Goal: Task Accomplishment & Management: Use online tool/utility

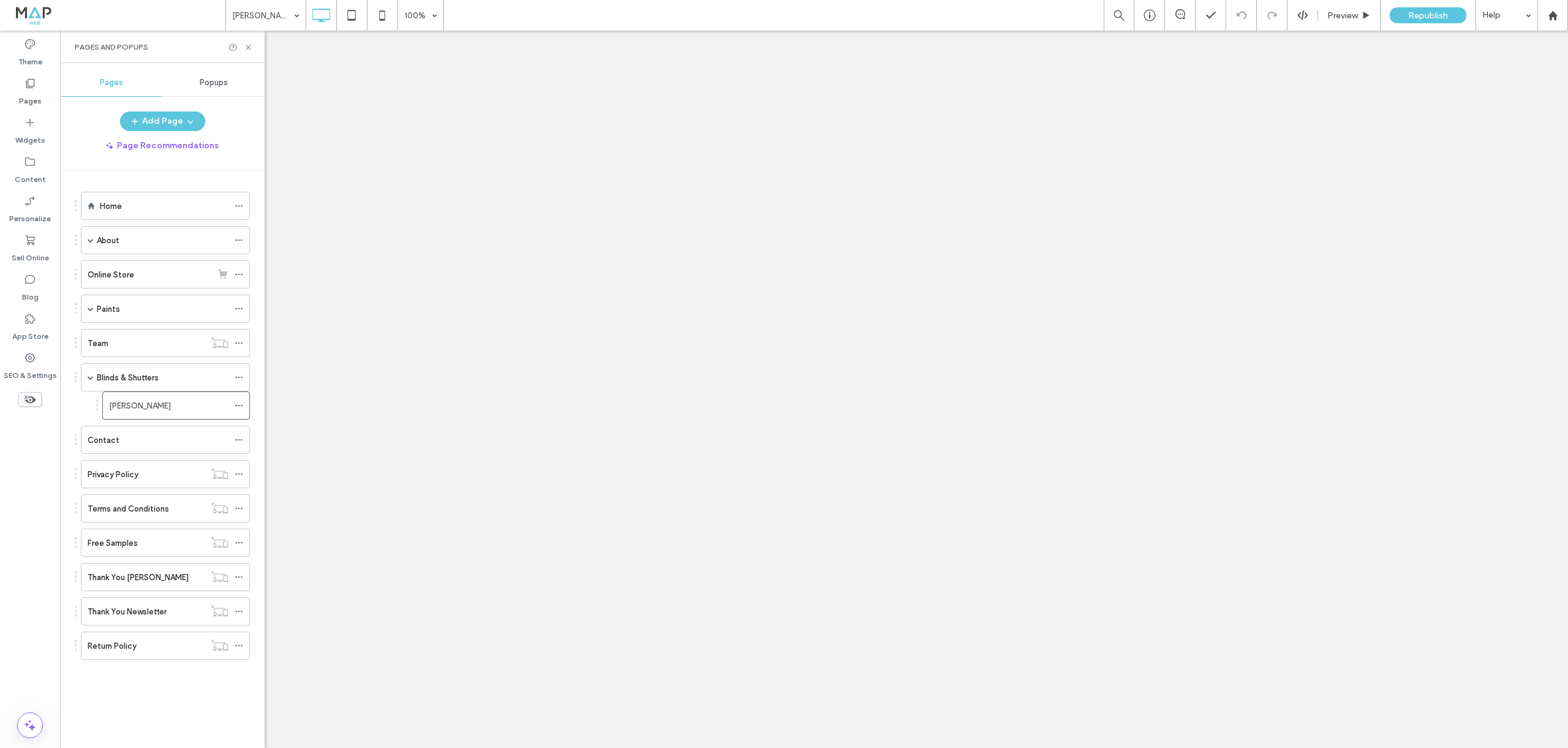
click at [138, 378] on label "Blinds & Shutters" at bounding box center [127, 377] width 62 height 21
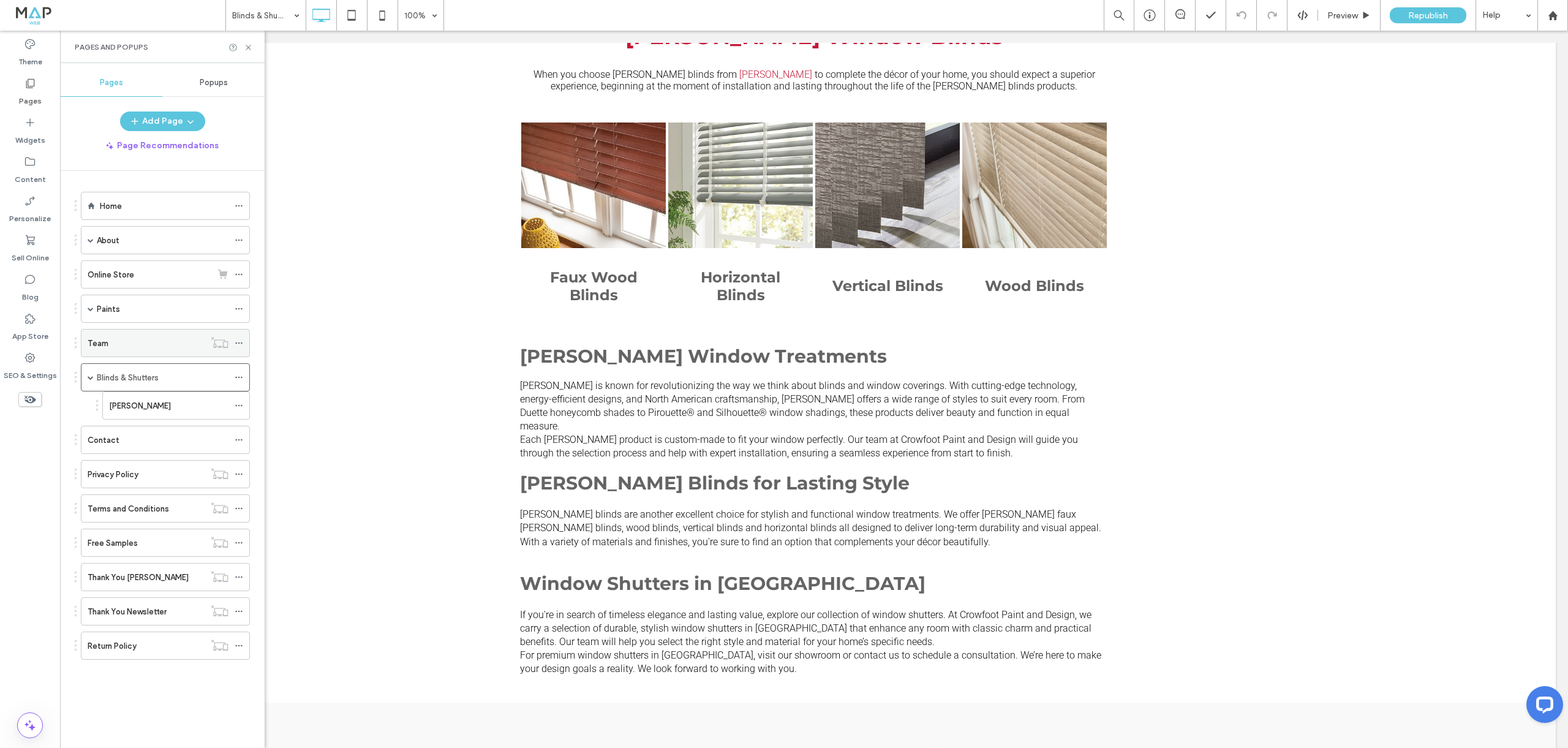
scroll to position [1770, 0]
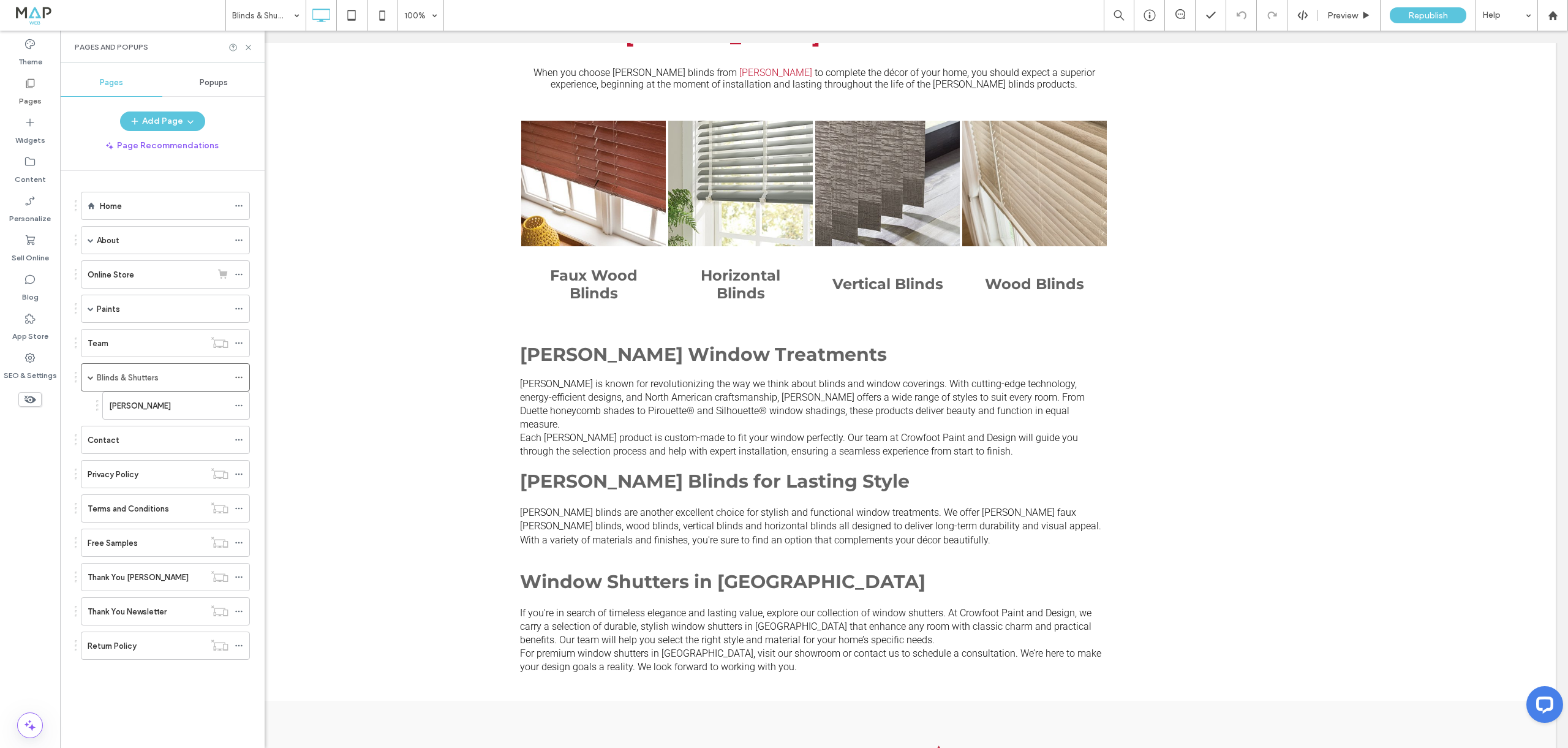
drag, startPoint x: 158, startPoint y: 407, endPoint x: 194, endPoint y: 330, distance: 85.0
click at [158, 407] on label "[PERSON_NAME]" at bounding box center [140, 406] width 62 height 21
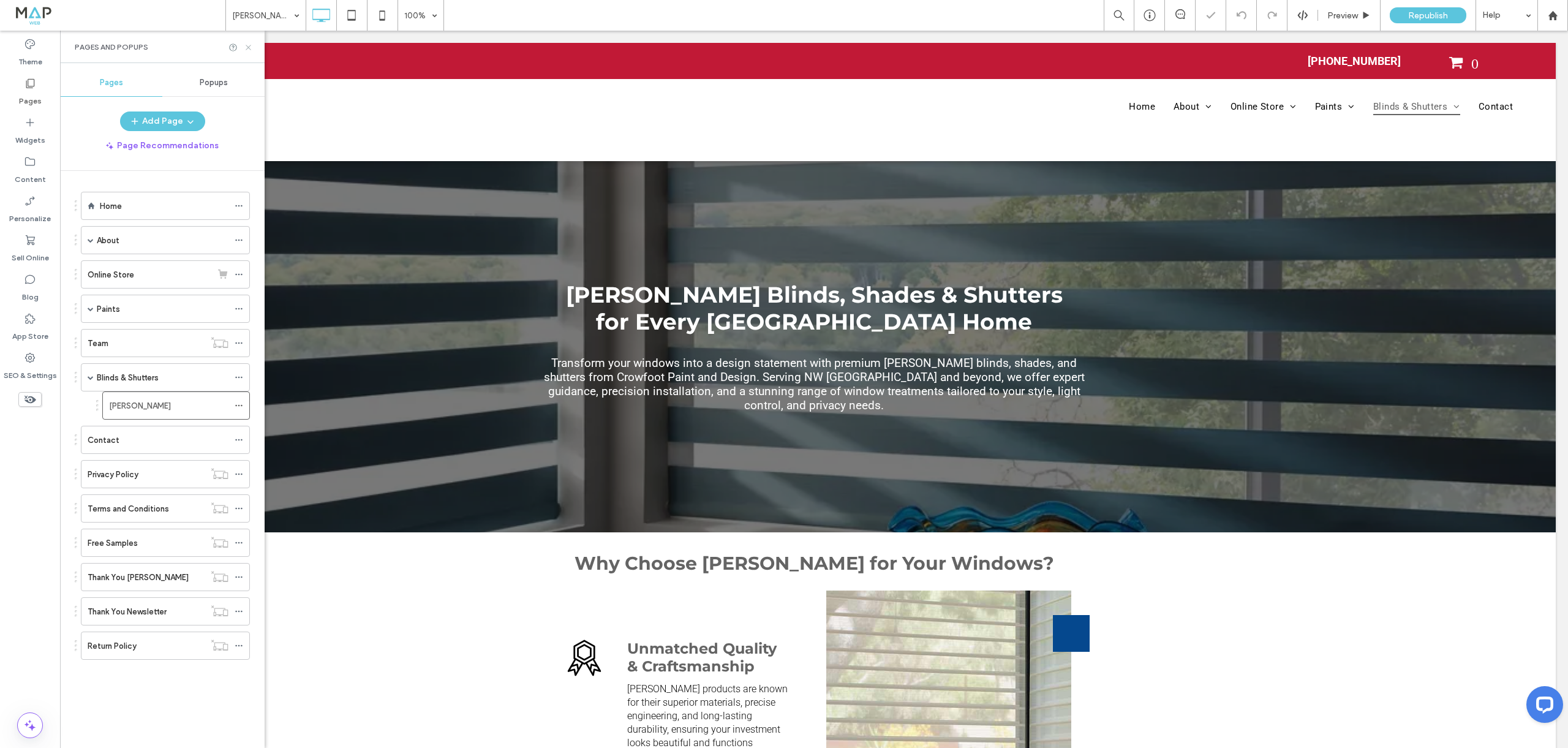
click at [246, 48] on icon at bounding box center [248, 48] width 9 height 9
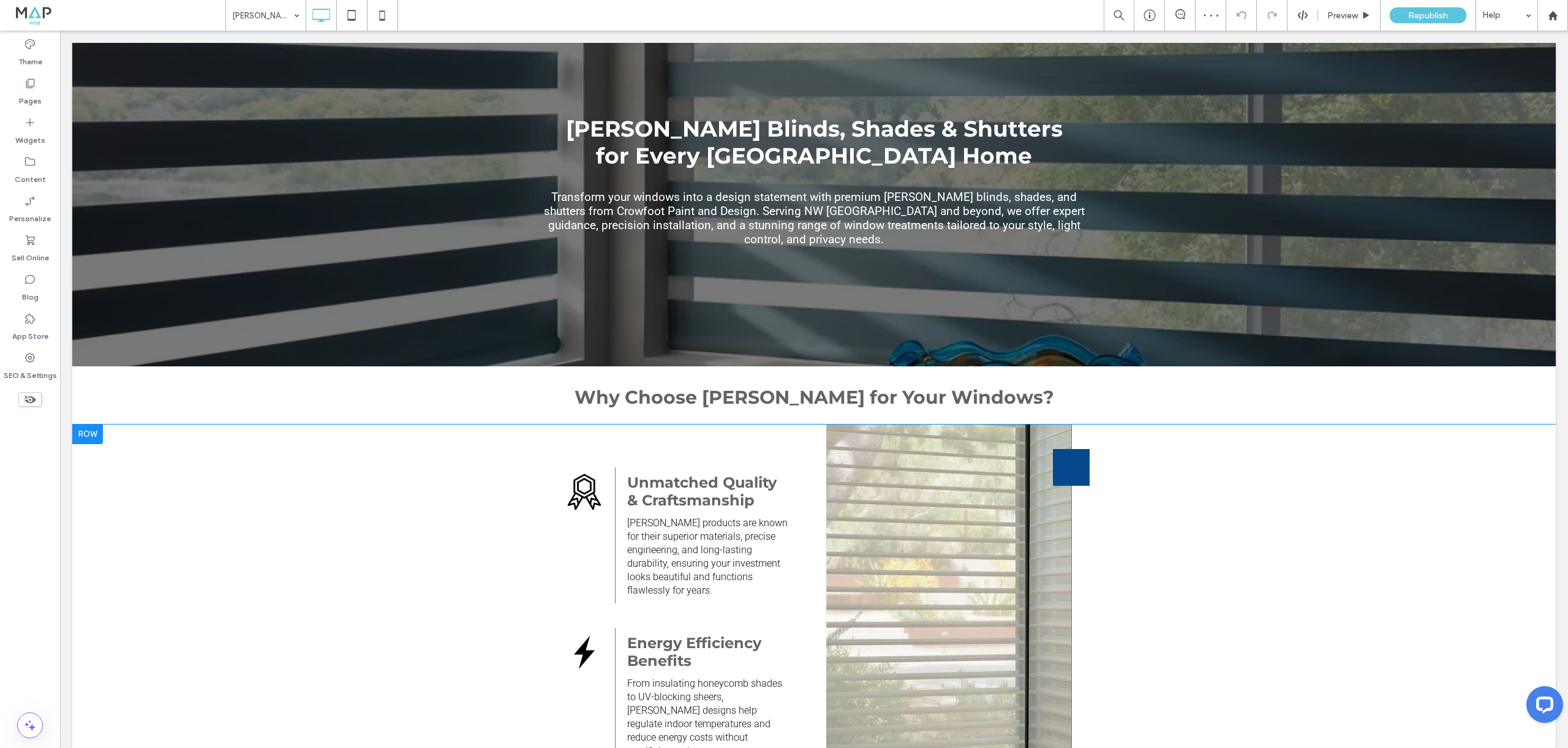
scroll to position [104, 0]
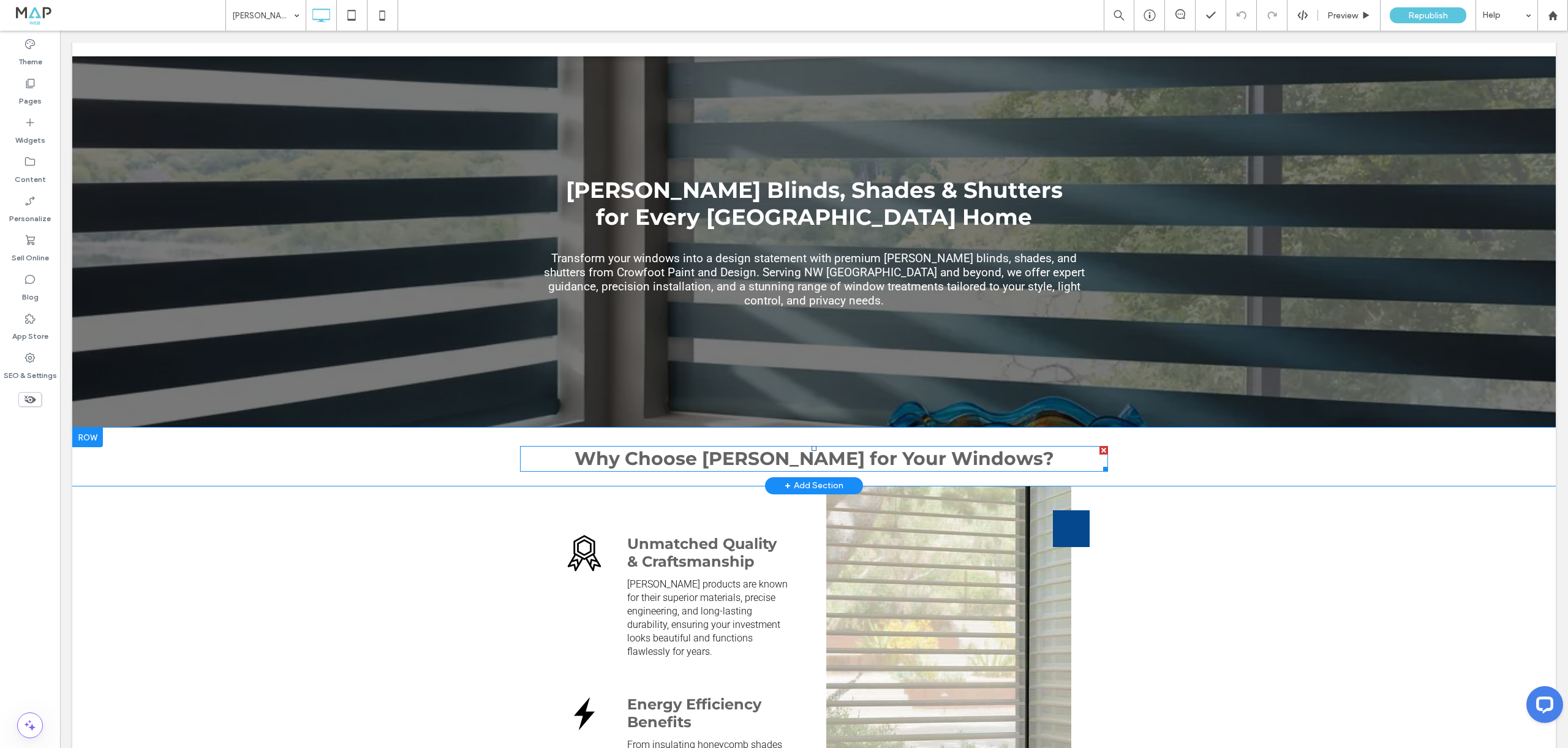
click at [741, 447] on strong "Why Choose [PERSON_NAME] for Your Windows?" at bounding box center [814, 458] width 479 height 23
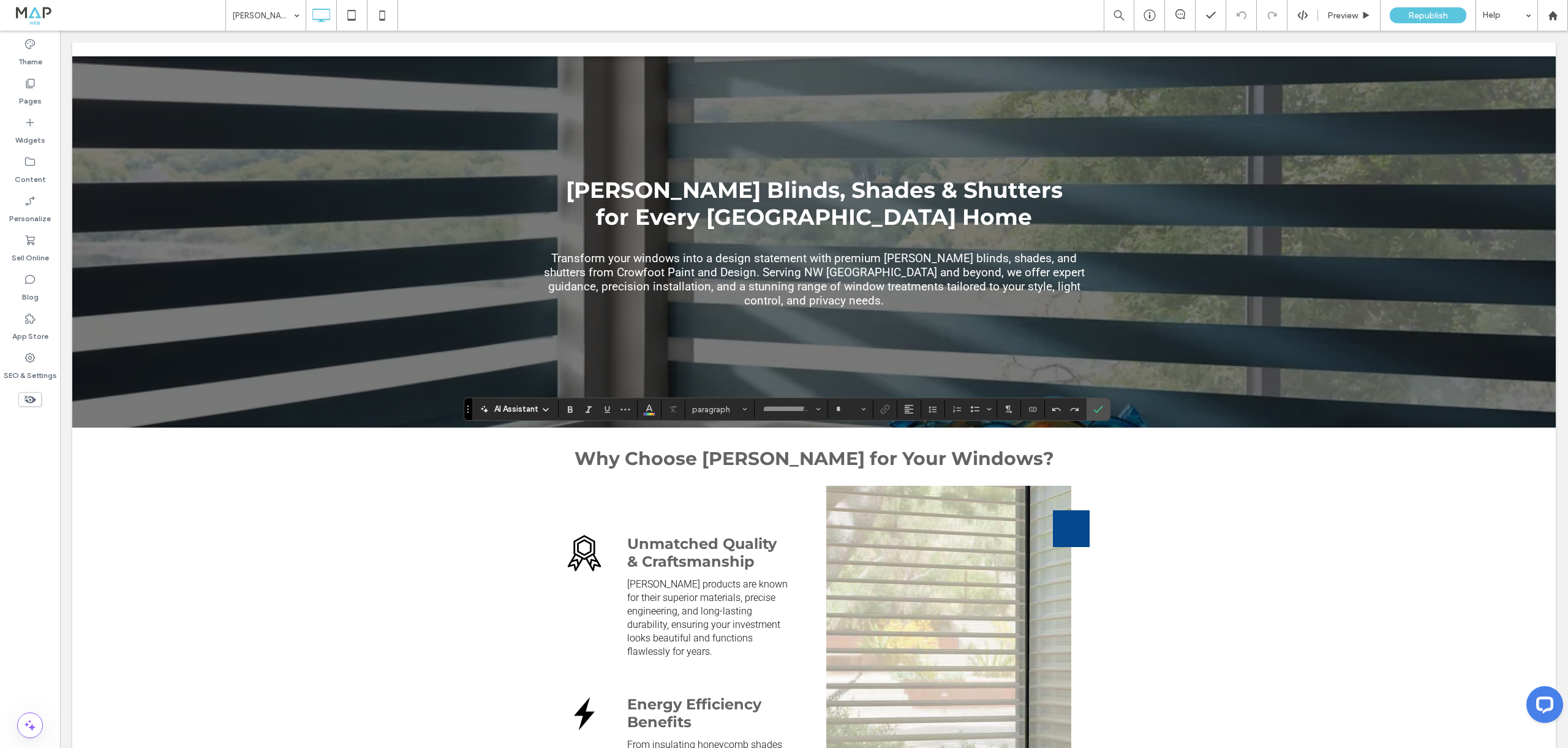
type input "**********"
type input "**"
click at [651, 405] on icon "Color" at bounding box center [649, 408] width 10 height 10
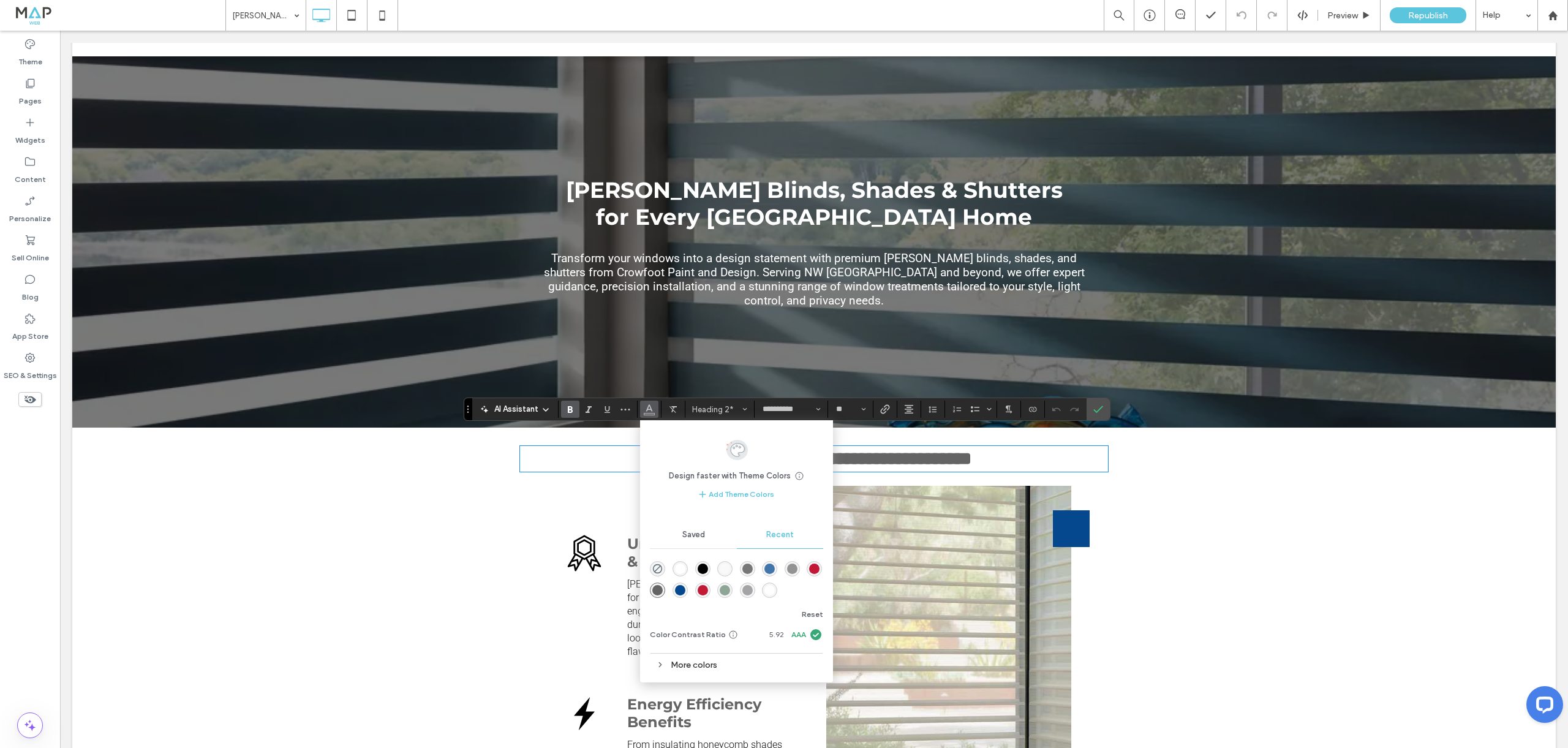
click at [816, 568] on div "rgba(193, 25, 54, 1)" at bounding box center [815, 569] width 10 height 10
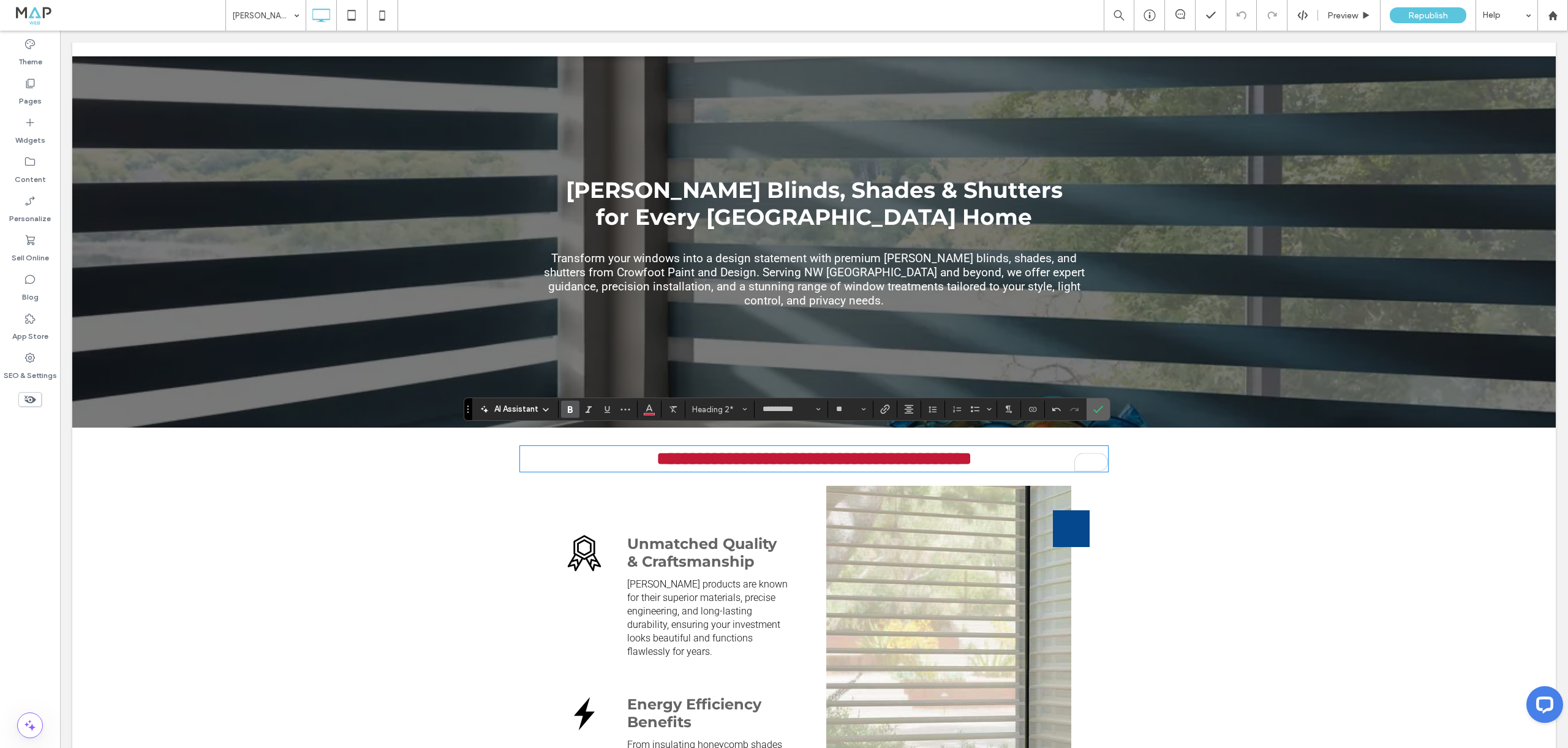
click at [1096, 413] on icon "Confirm" at bounding box center [1099, 409] width 10 height 10
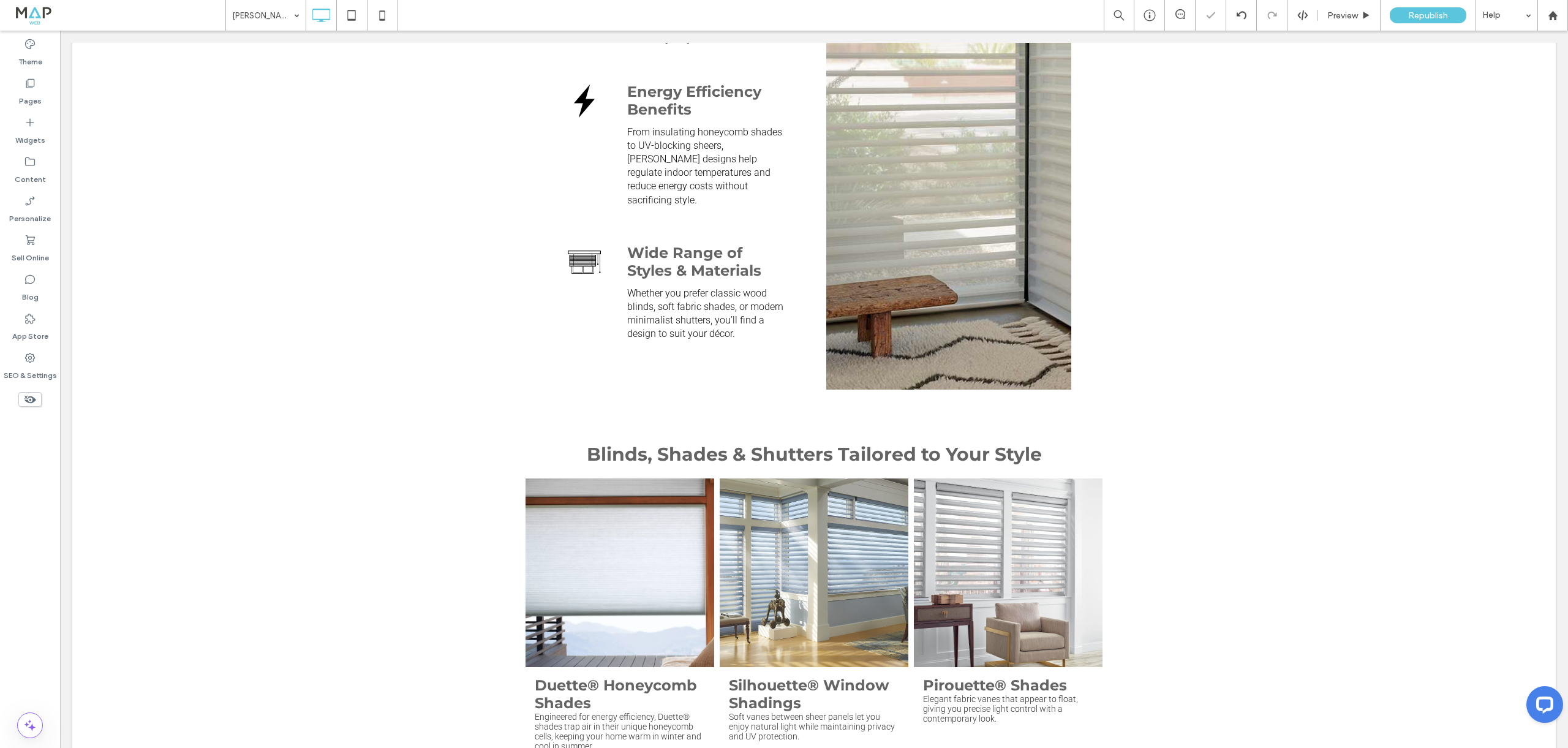
scroll to position [728, 0]
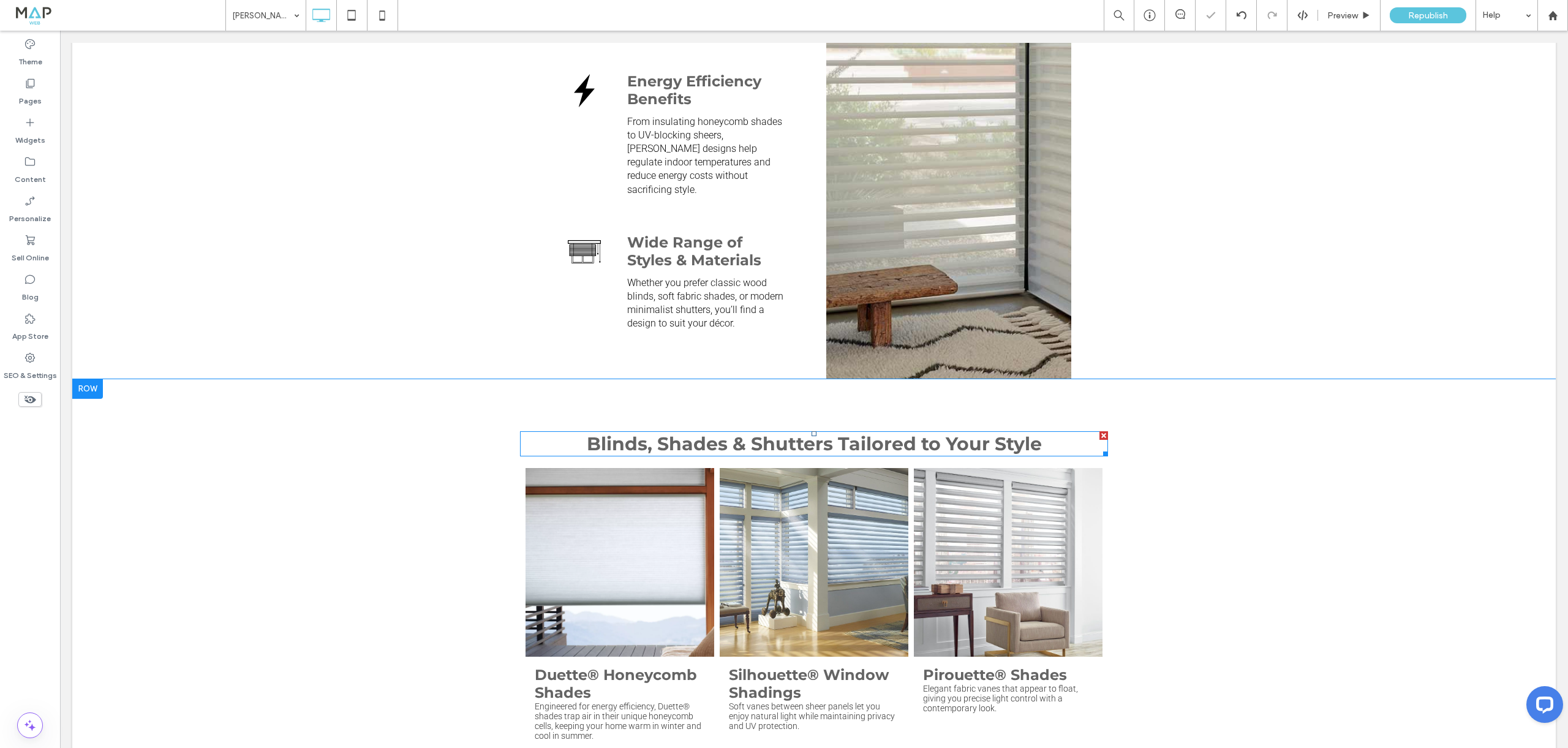
click at [869, 433] on strong "Blinds, Shades & Shutters Tailored to Your Style" at bounding box center [815, 444] width 455 height 23
type input "**********"
type input "**"
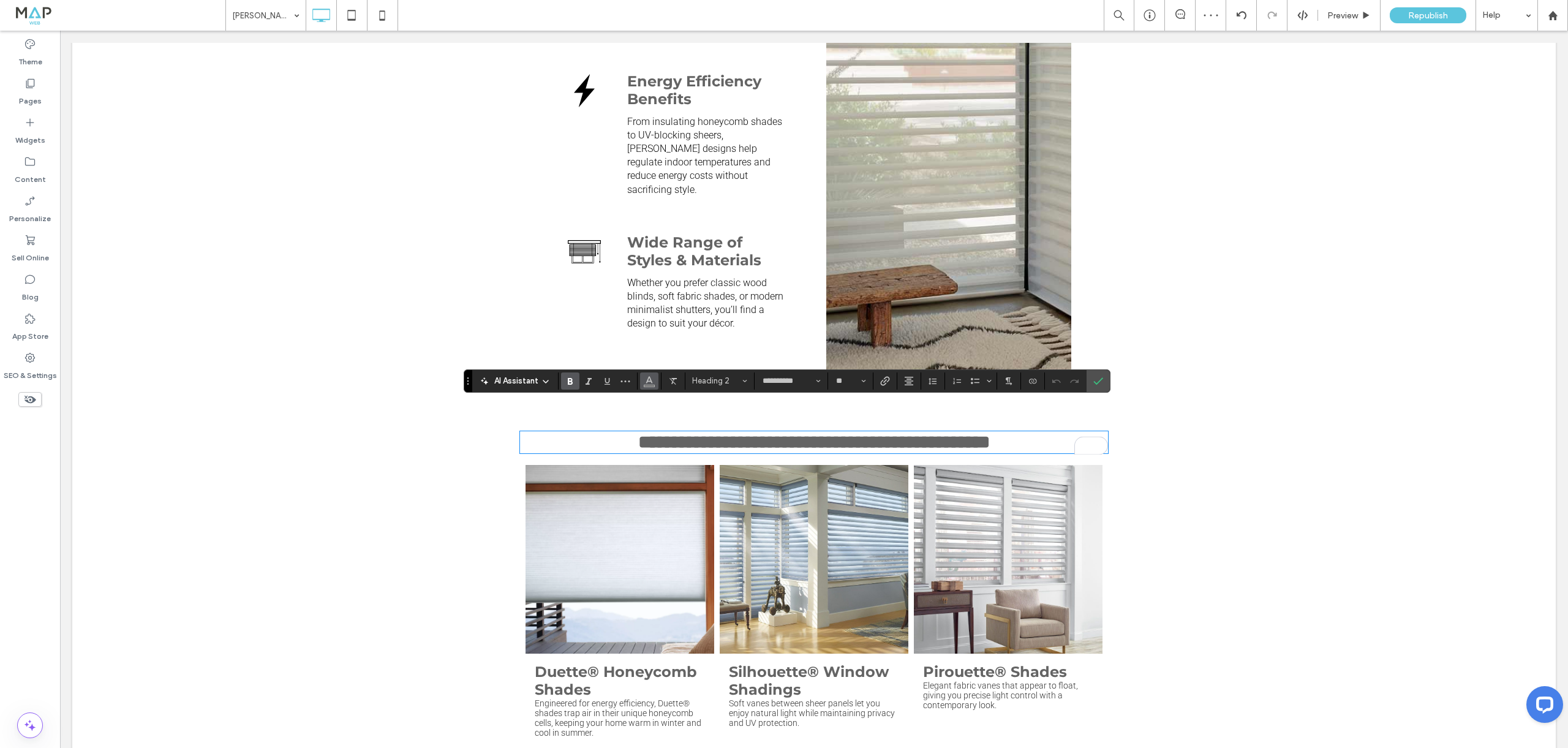
click at [653, 381] on icon "Color" at bounding box center [649, 380] width 10 height 10
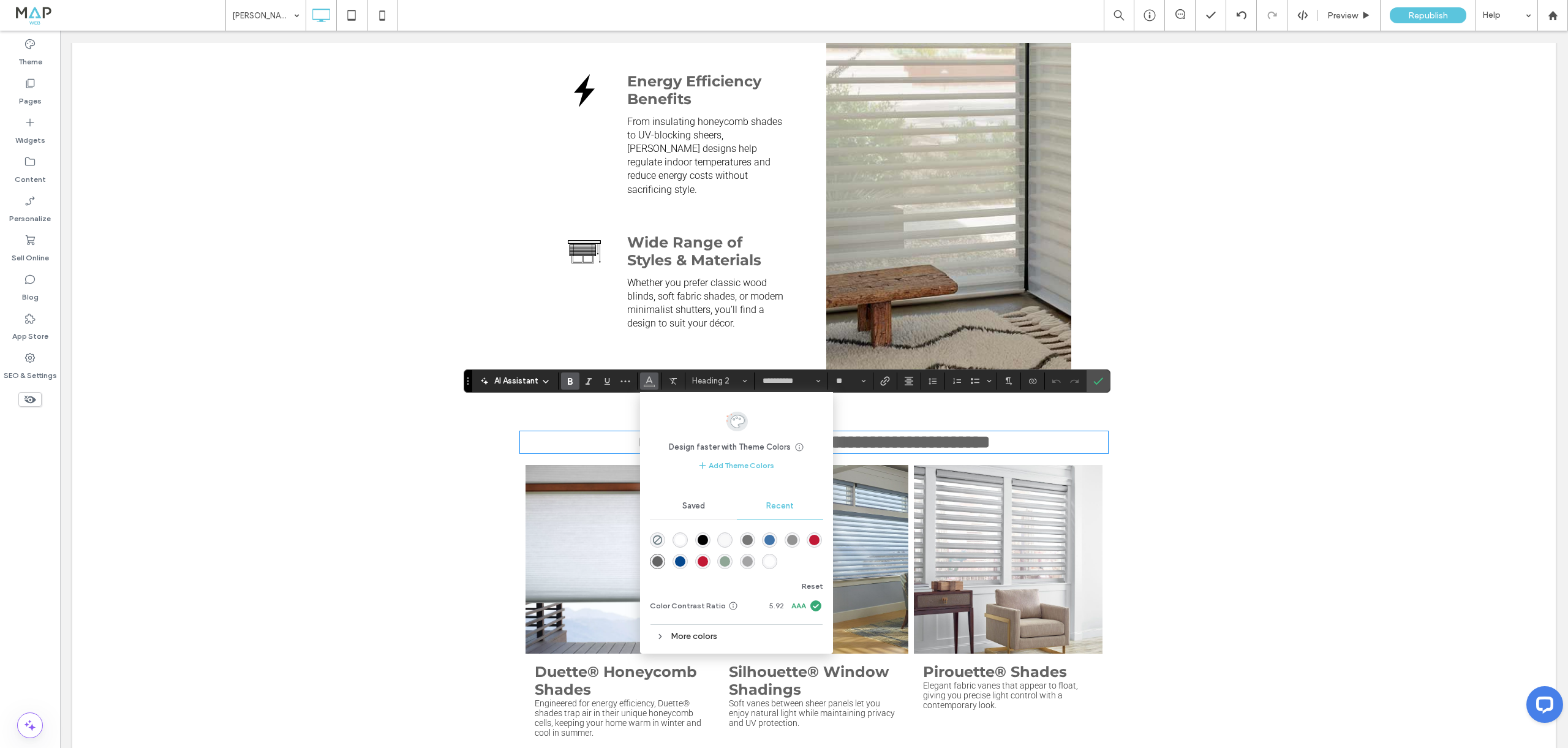
click at [814, 541] on div "rgba(193, 25, 54, 1)" at bounding box center [815, 540] width 10 height 10
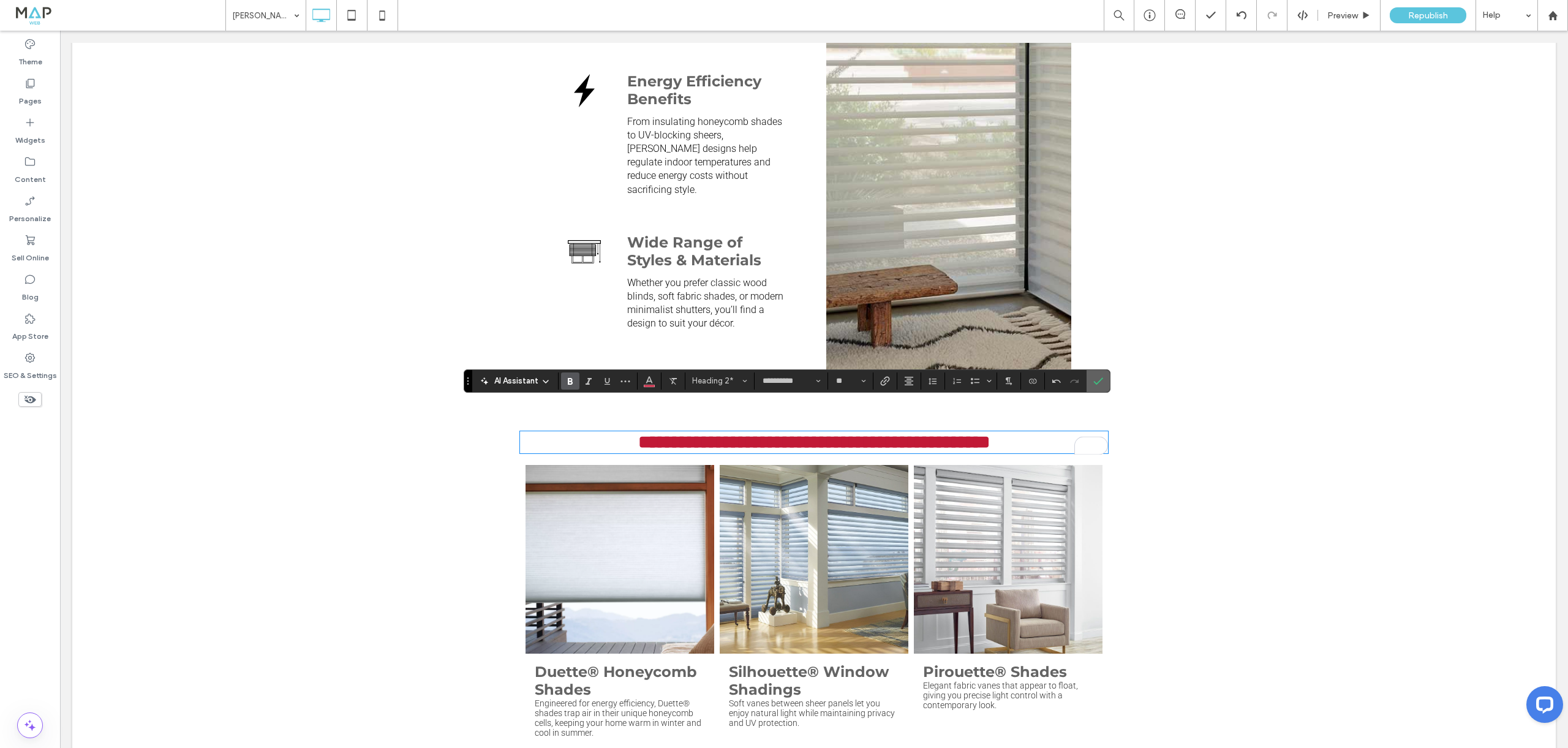
click at [1102, 380] on icon "Confirm" at bounding box center [1099, 381] width 10 height 10
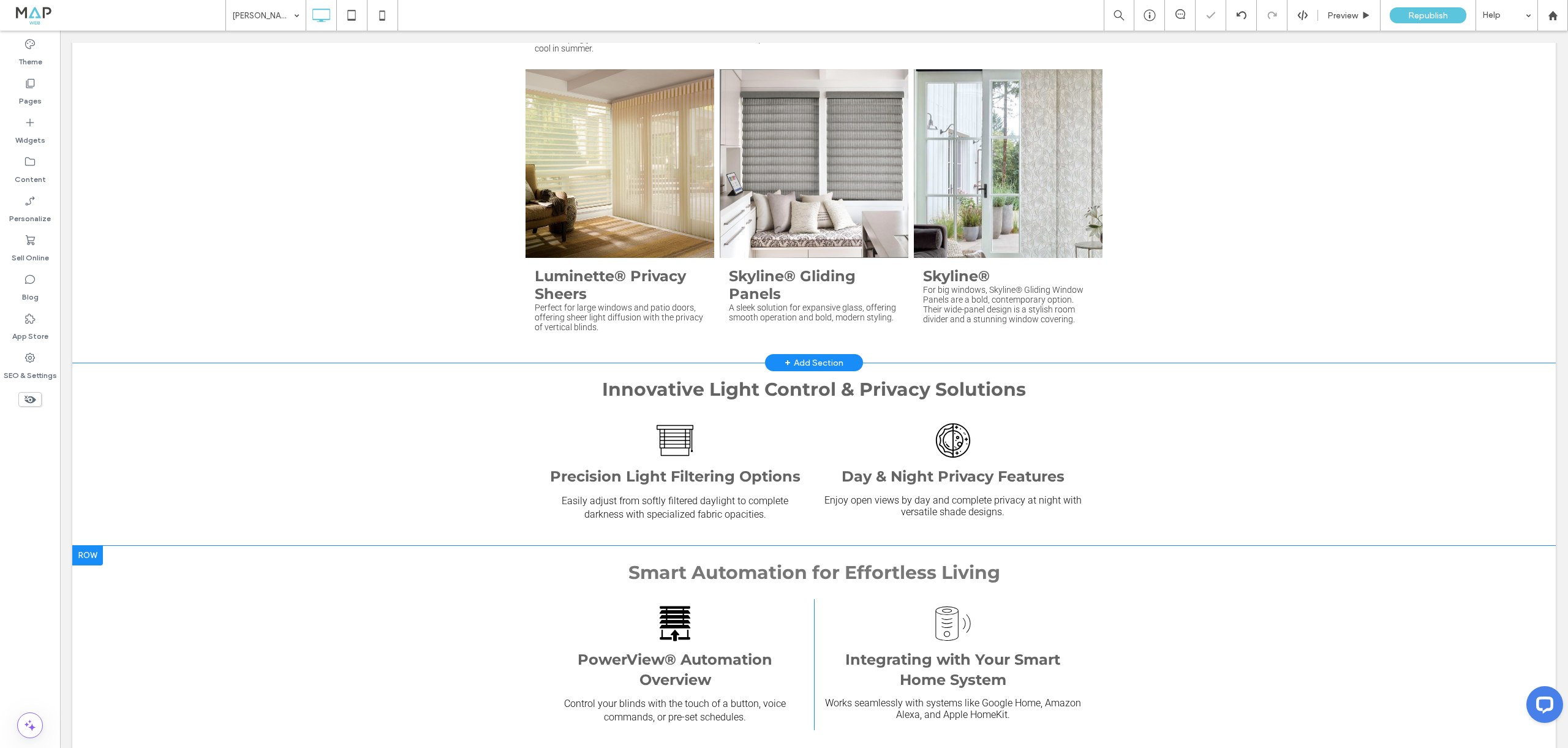
scroll to position [1459, 0]
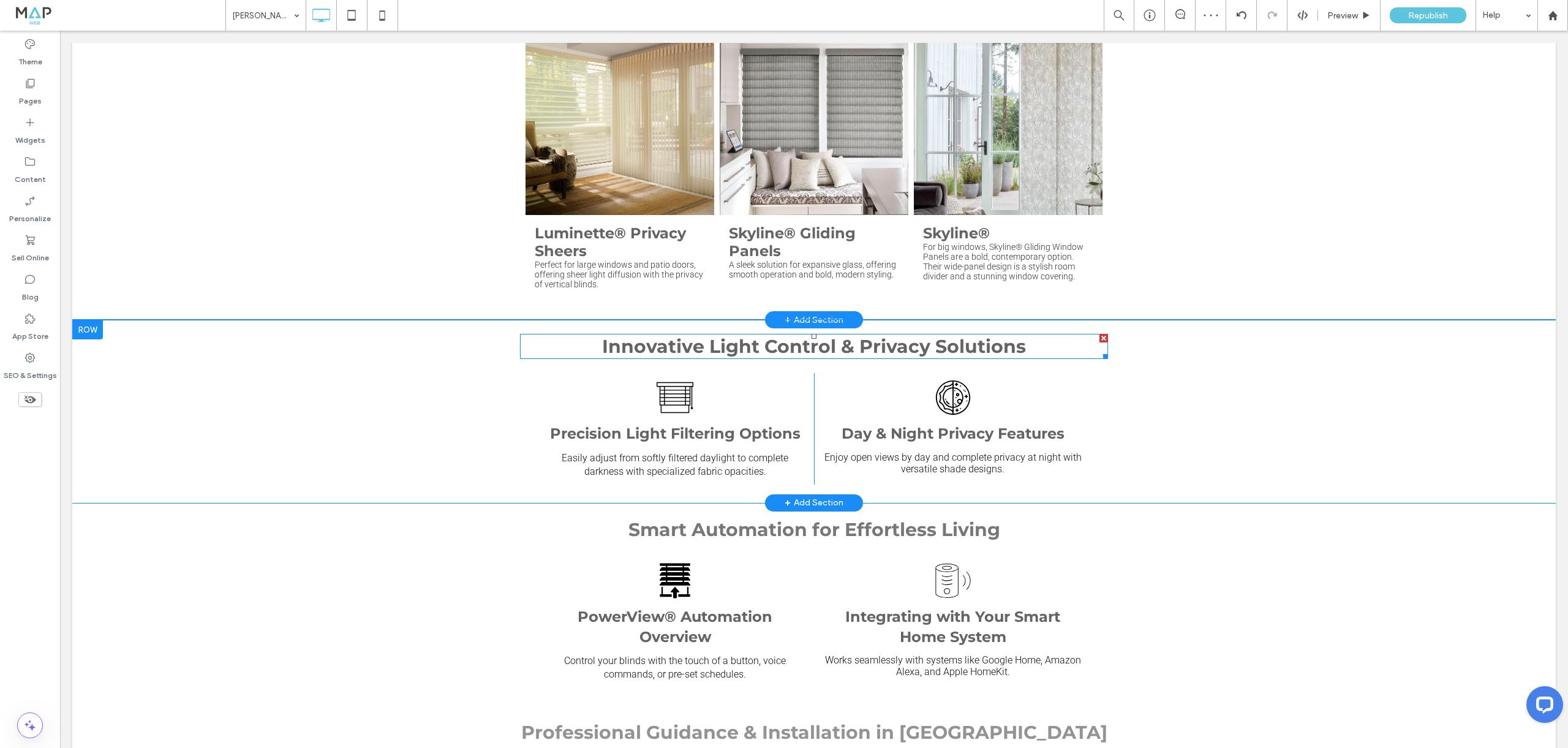
click at [752, 335] on span "Innovative Light Control & Privacy Solutions" at bounding box center [815, 346] width 424 height 23
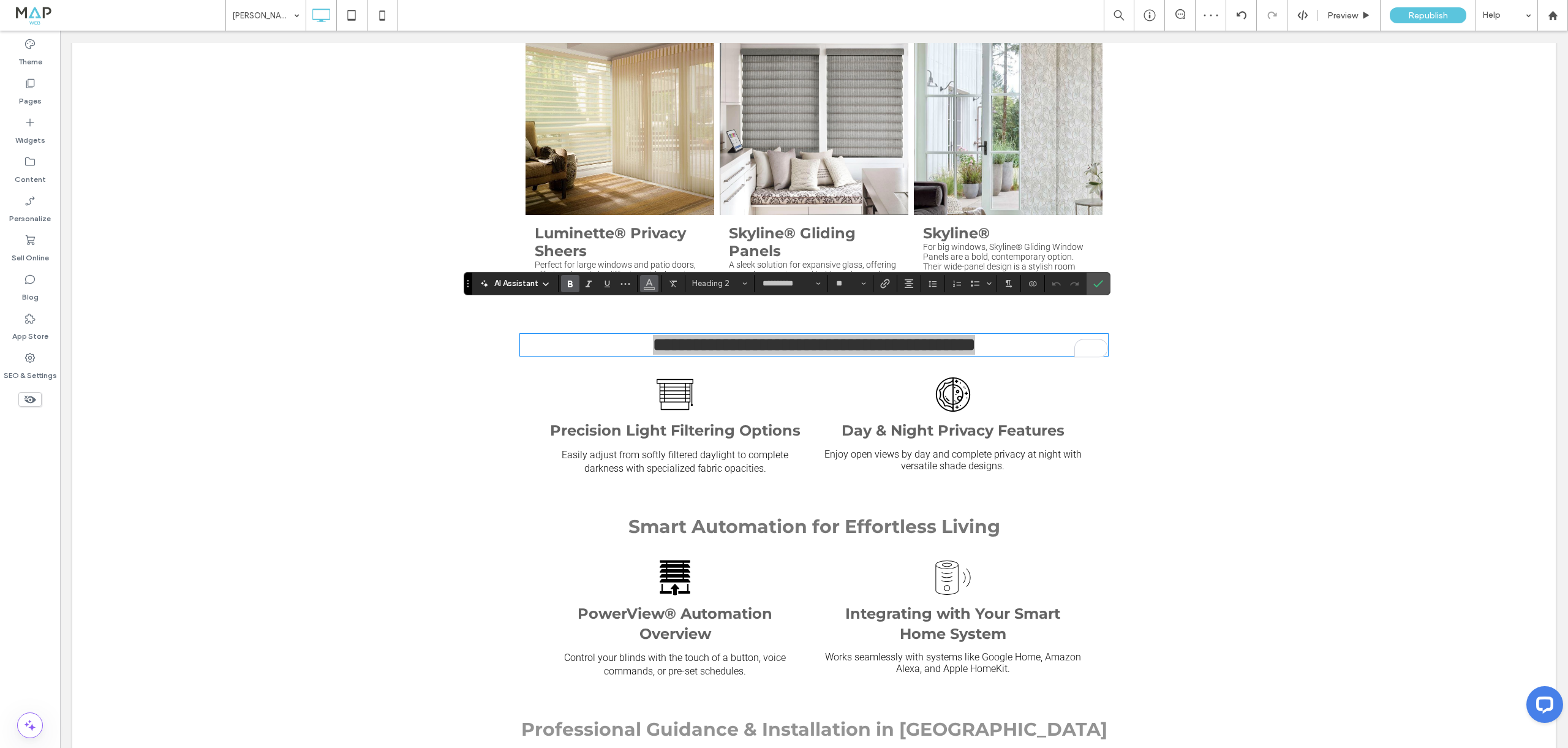
click at [652, 284] on icon "Color" at bounding box center [649, 283] width 10 height 10
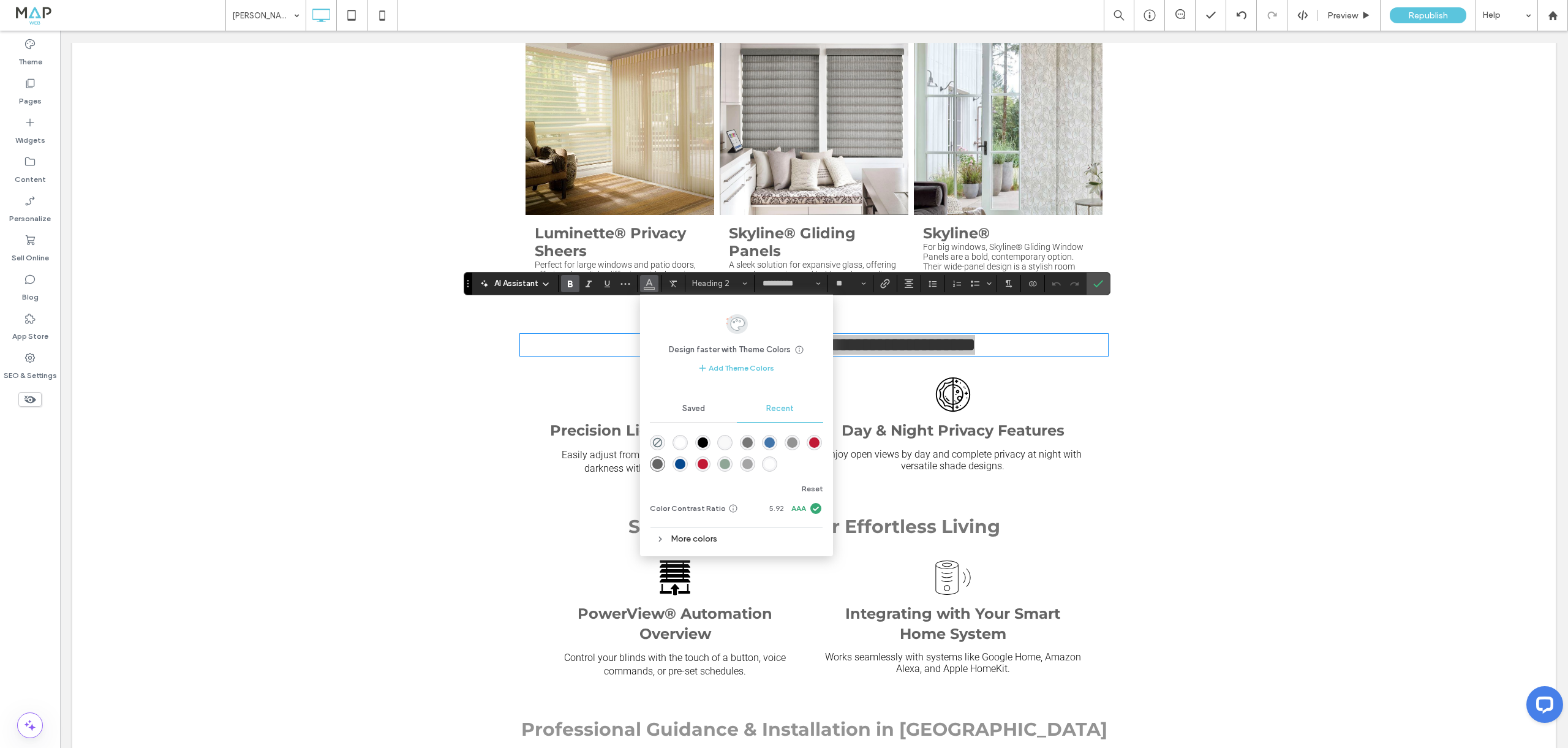
click at [814, 441] on div "rgba(193, 25, 54, 1)" at bounding box center [815, 442] width 10 height 10
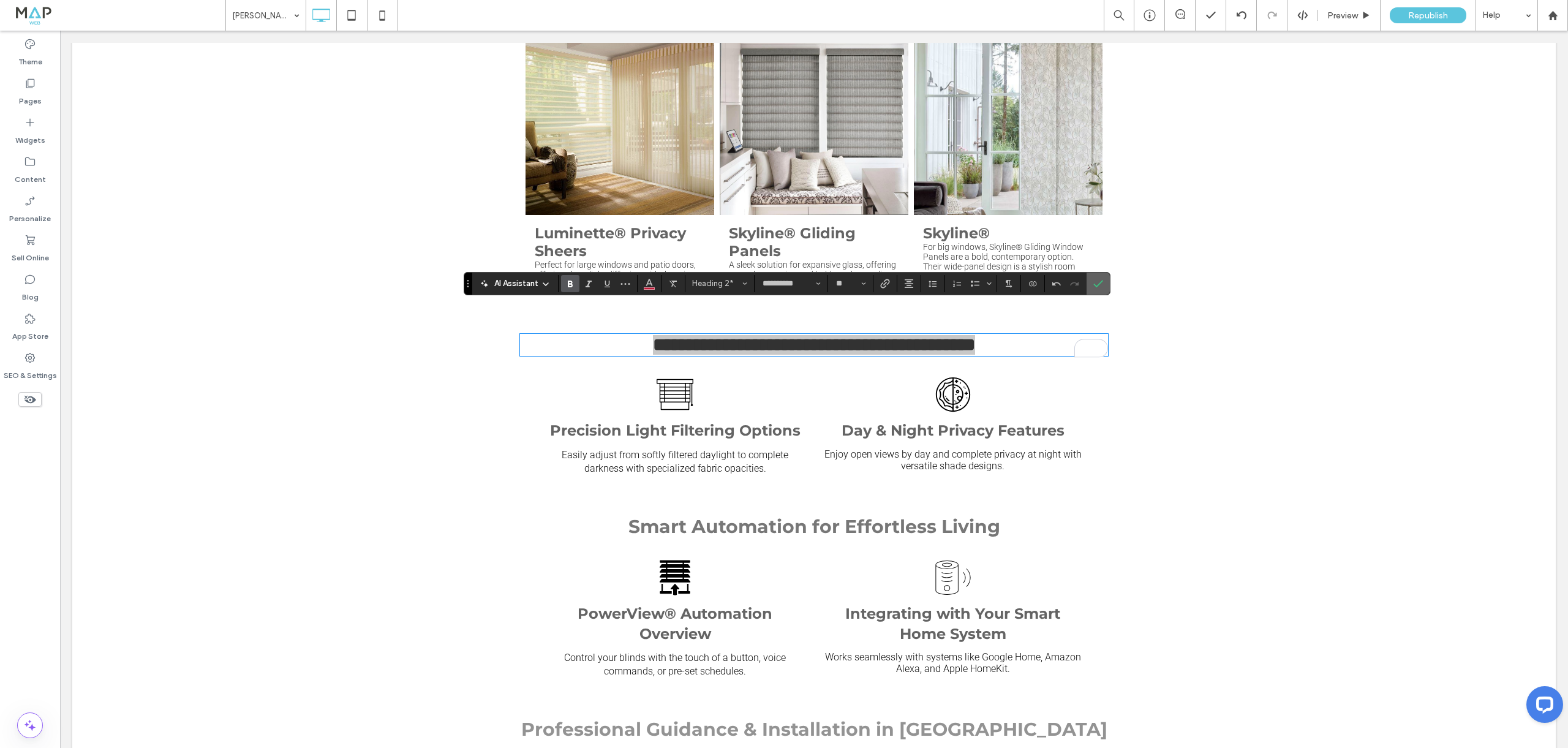
click at [1096, 284] on icon "Confirm" at bounding box center [1099, 284] width 10 height 10
click at [795, 515] on strong "Smart Automation for Effortless Living" at bounding box center [815, 526] width 372 height 23
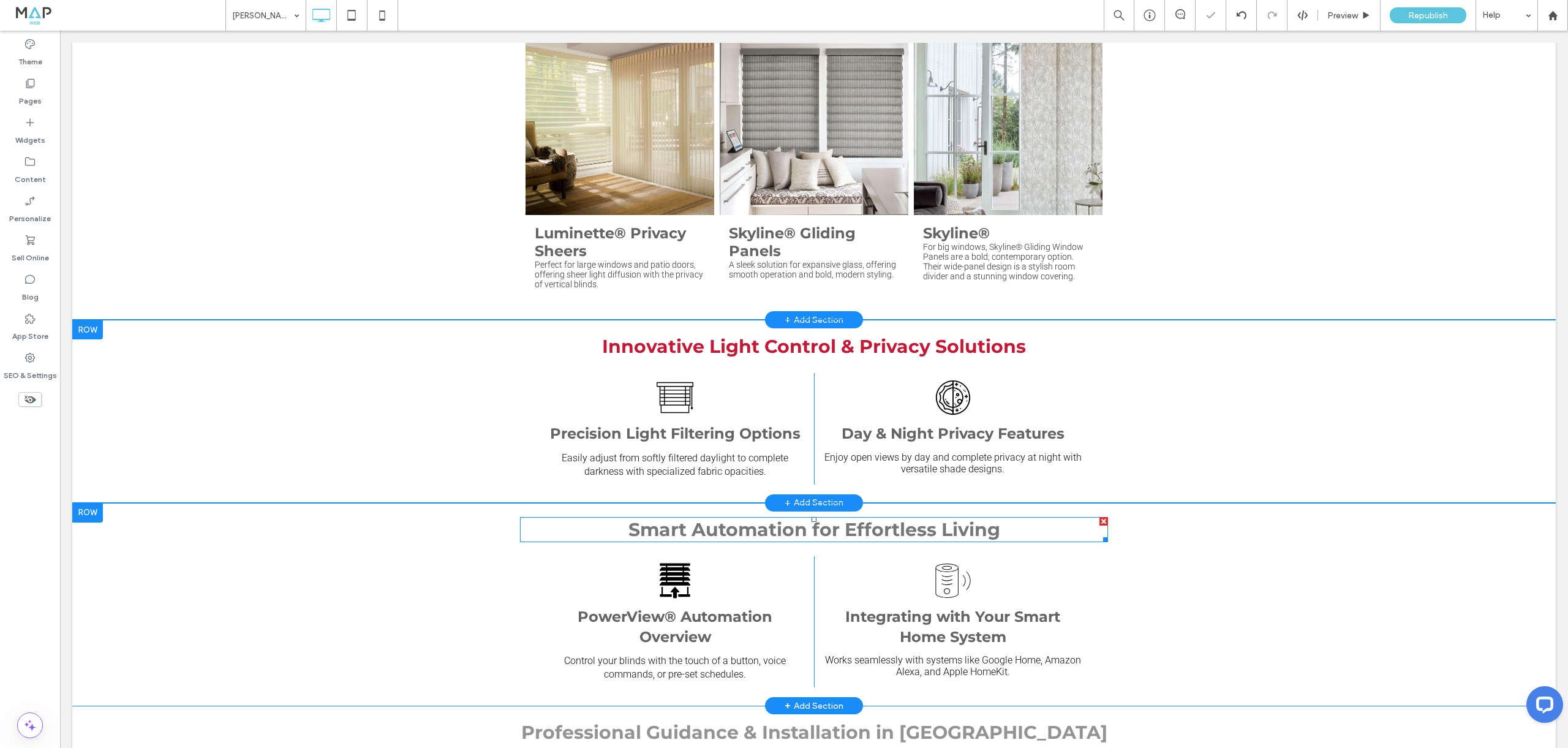
click at [791, 519] on strong "Smart Automation for Effortless Living" at bounding box center [815, 530] width 372 height 23
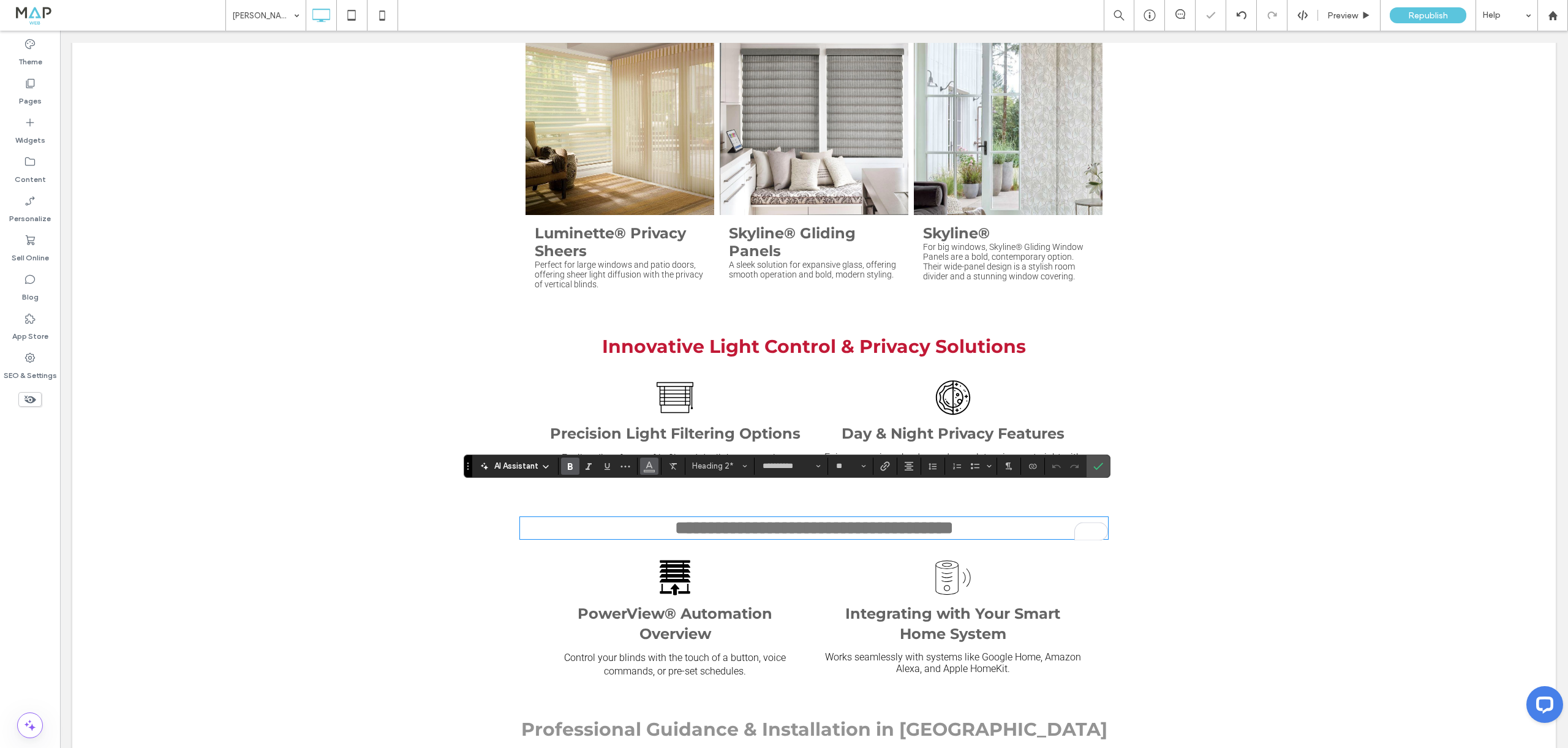
click at [650, 470] on span "Color" at bounding box center [649, 465] width 10 height 16
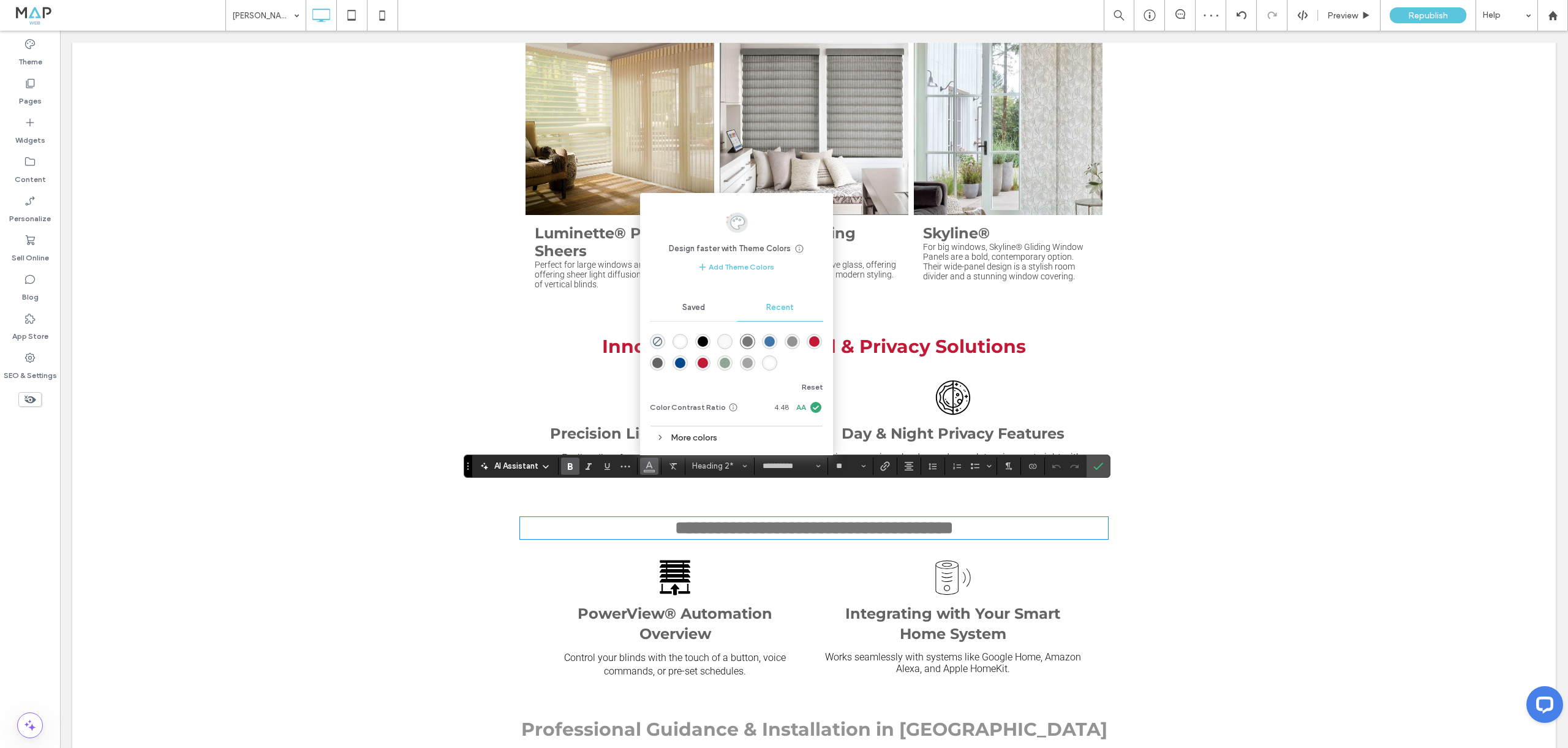
click at [814, 342] on div "rgba(193, 25, 54, 1)" at bounding box center [815, 341] width 10 height 10
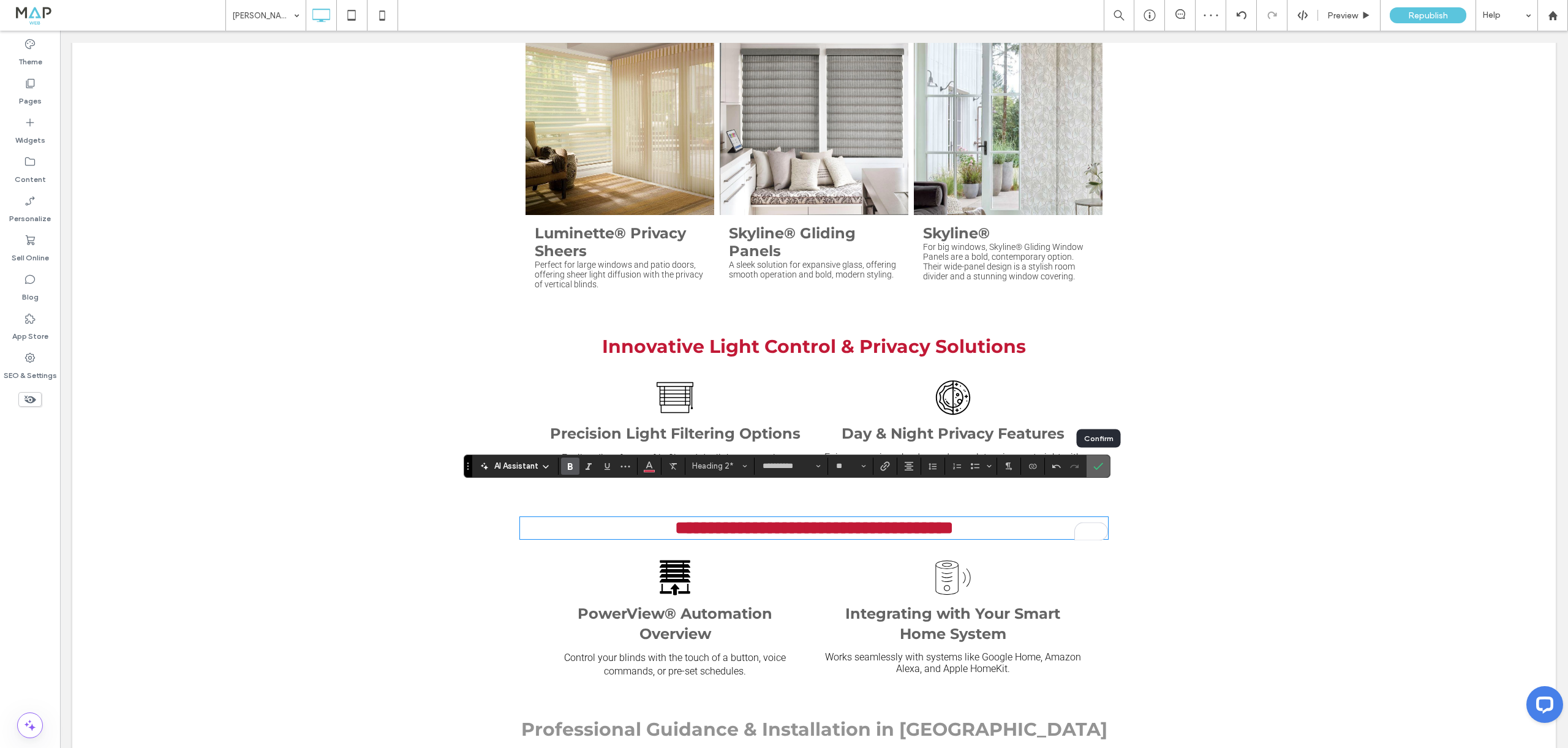
click at [1101, 464] on use "Confirm" at bounding box center [1099, 466] width 10 height 8
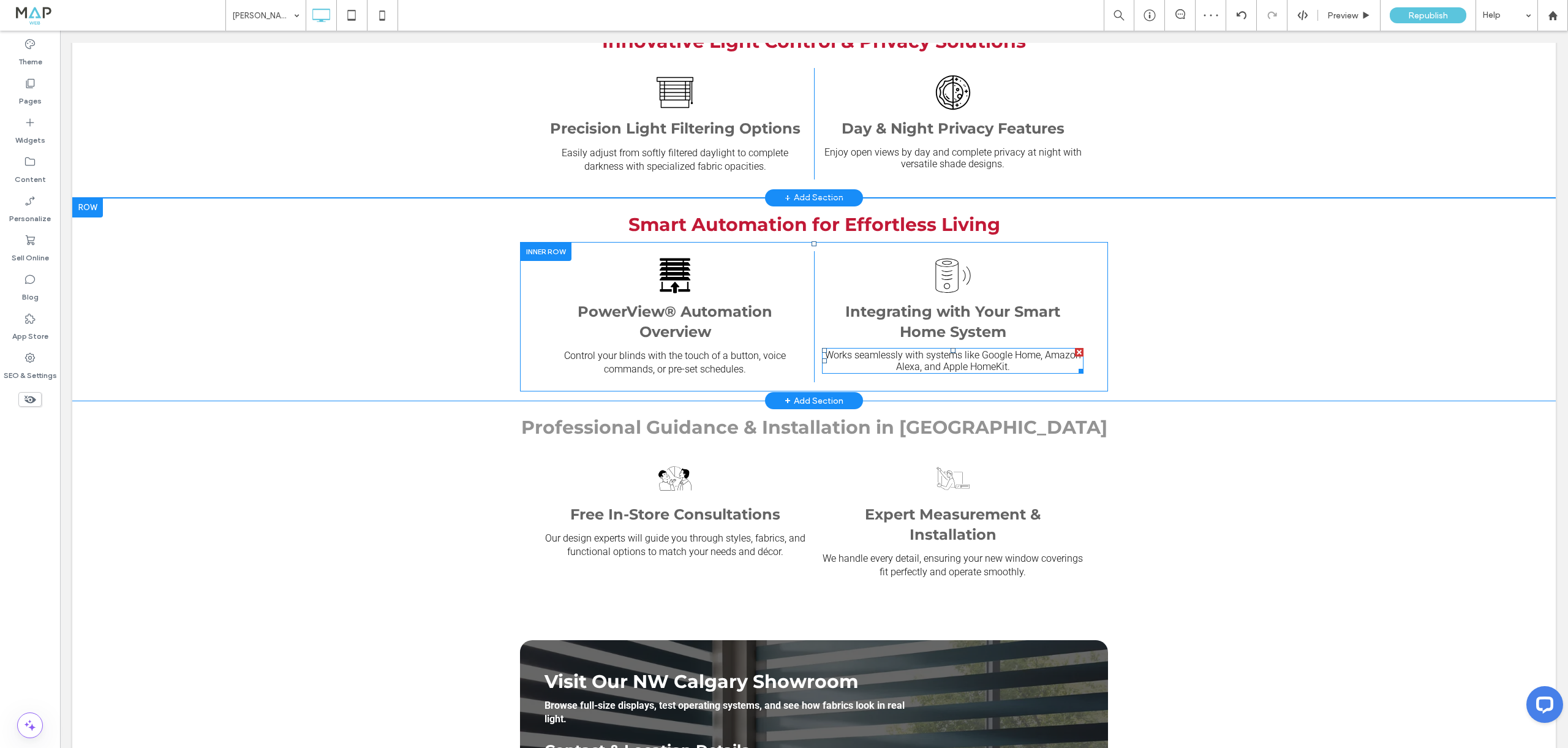
scroll to position [1810, 0]
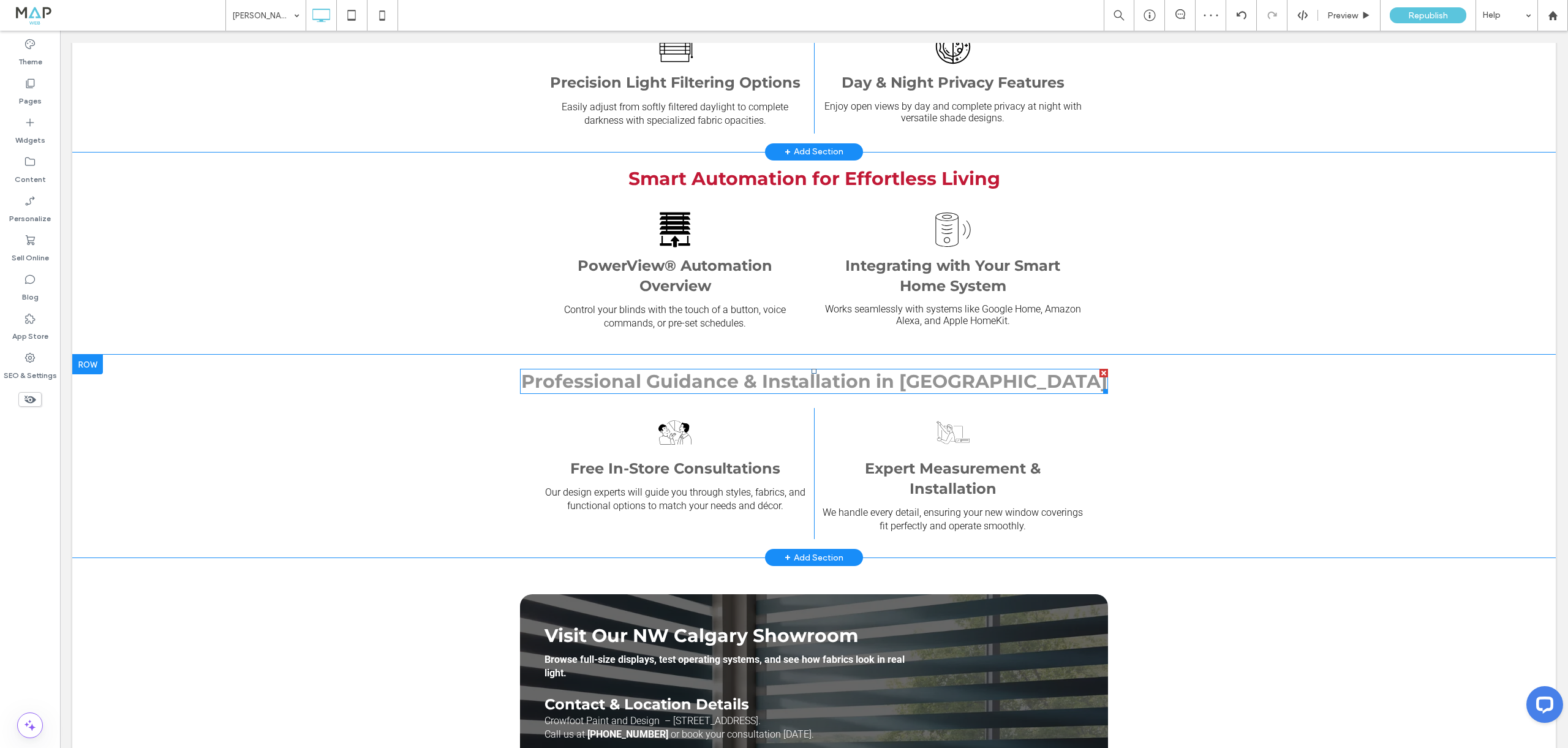
click at [741, 370] on strong "Professional Guidance & Installation in [GEOGRAPHIC_DATA]" at bounding box center [814, 381] width 586 height 23
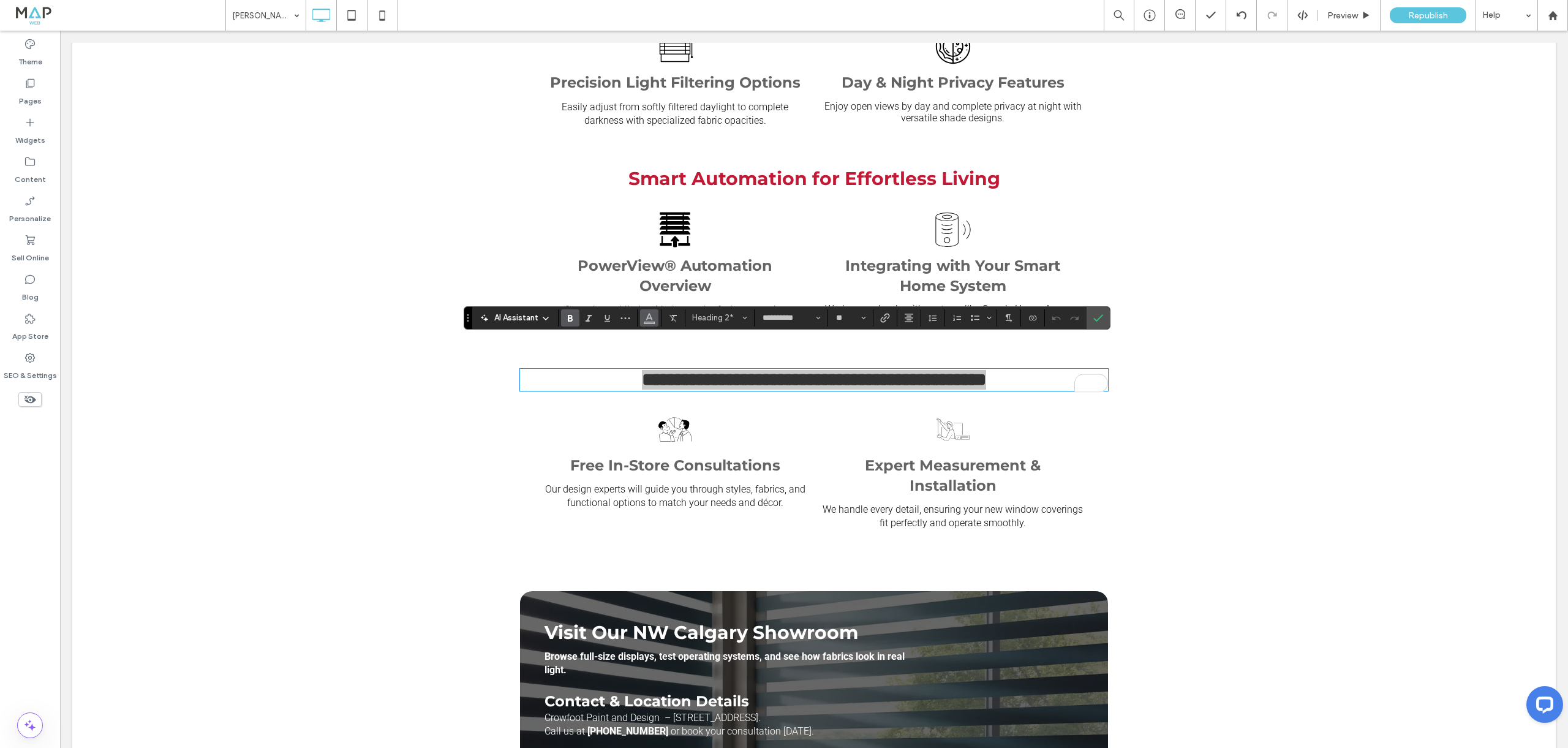
click at [644, 317] on icon "Color" at bounding box center [649, 317] width 10 height 10
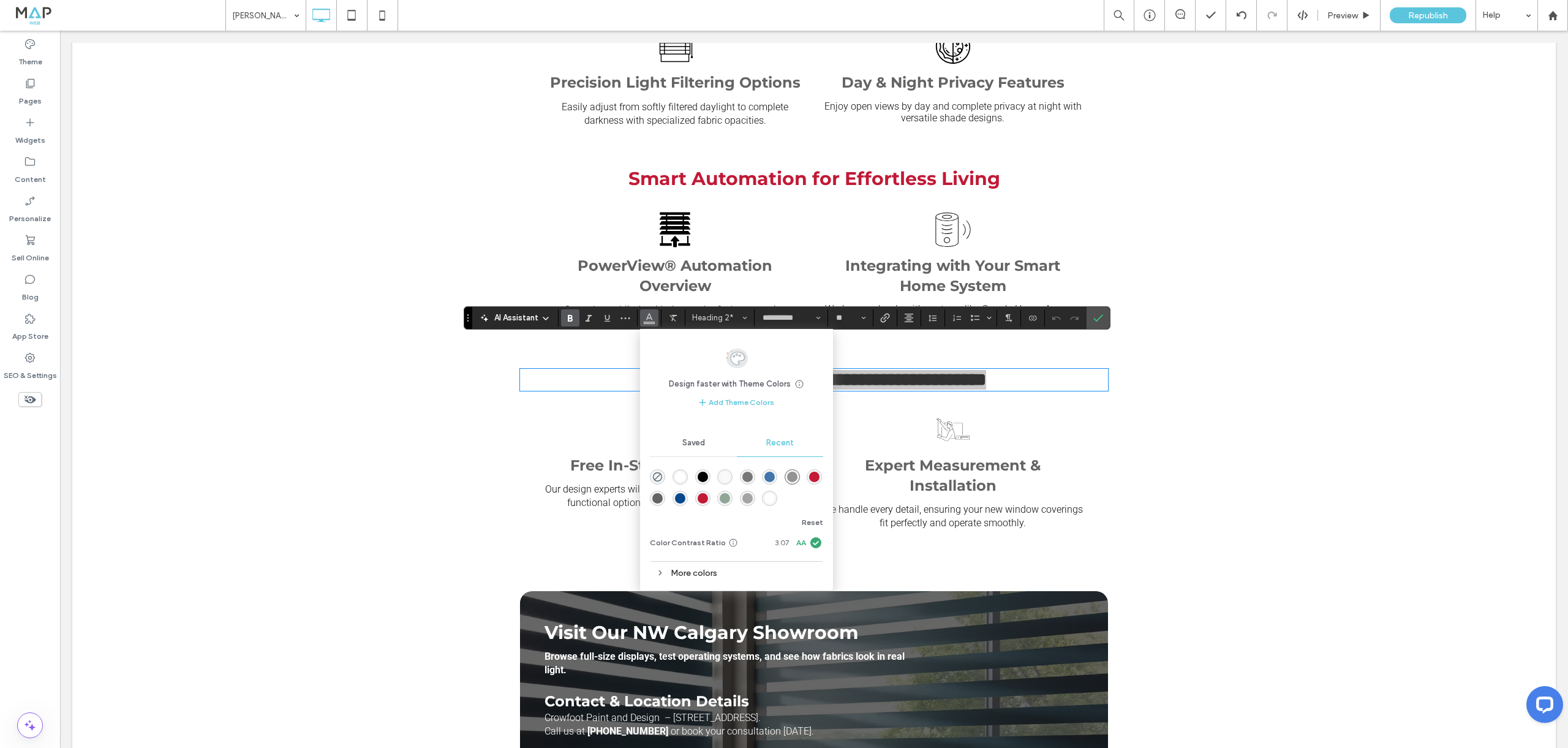
click at [816, 477] on div "rgba(193, 25, 54, 1)" at bounding box center [815, 477] width 10 height 10
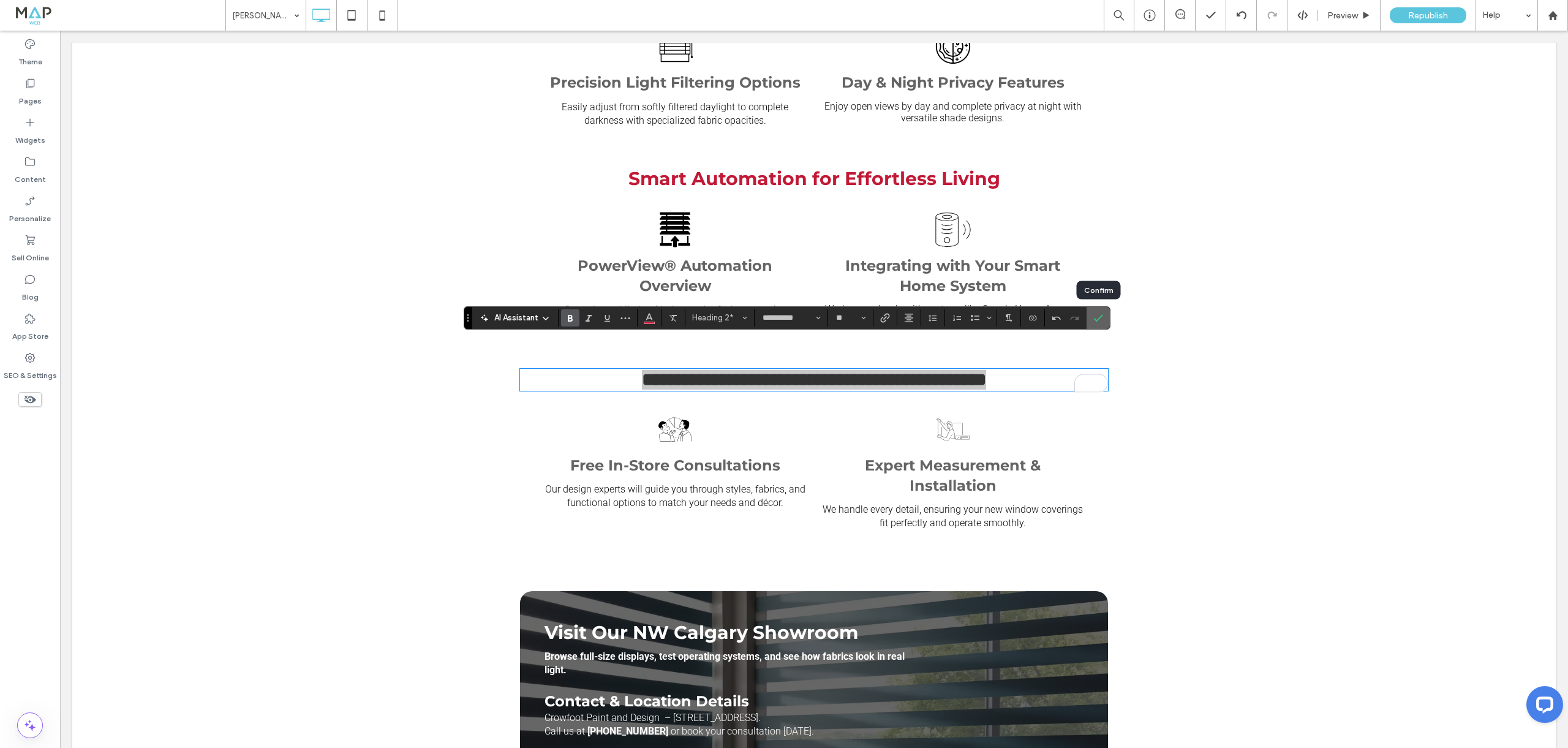
click at [1102, 314] on label "Confirm" at bounding box center [1099, 318] width 19 height 22
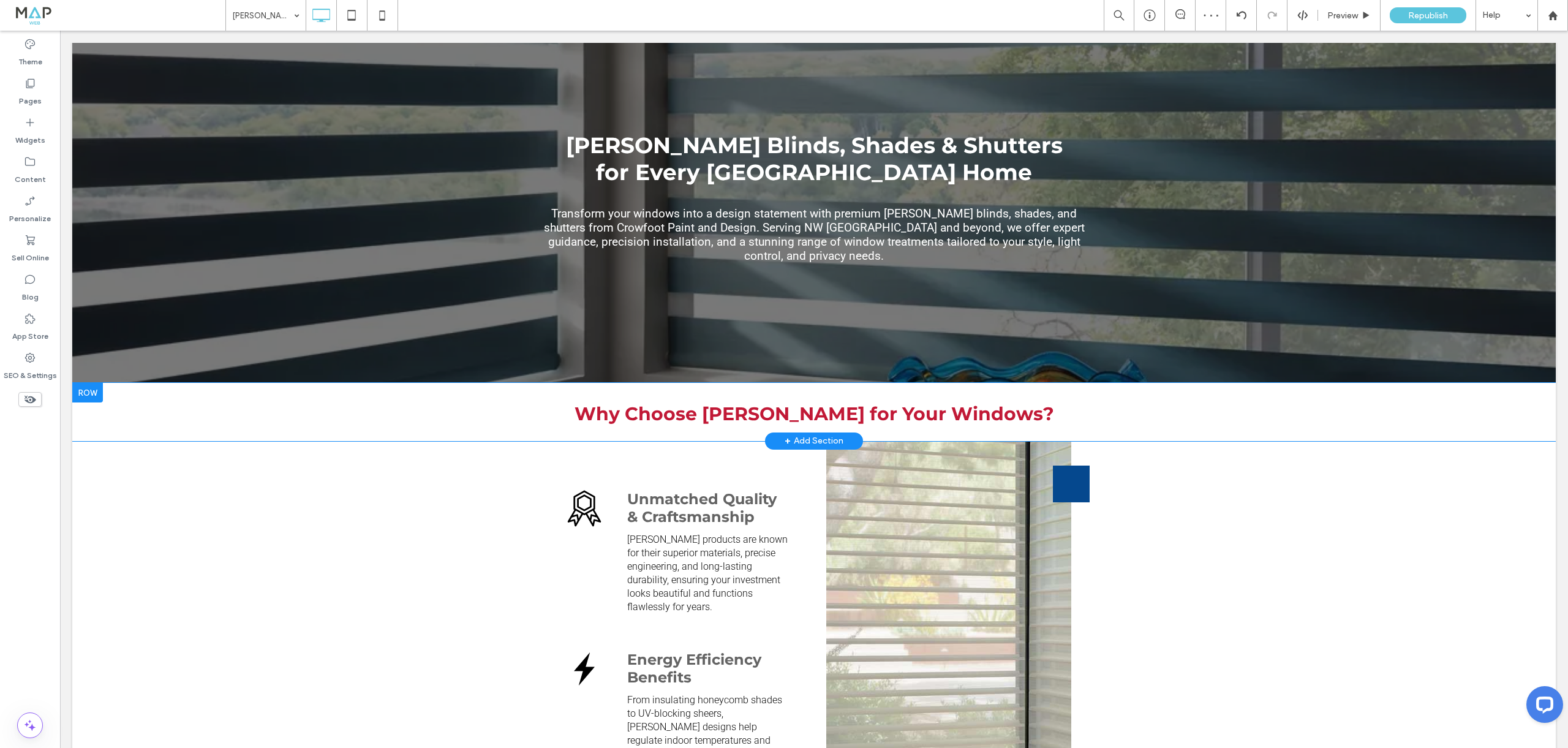
scroll to position [0, 0]
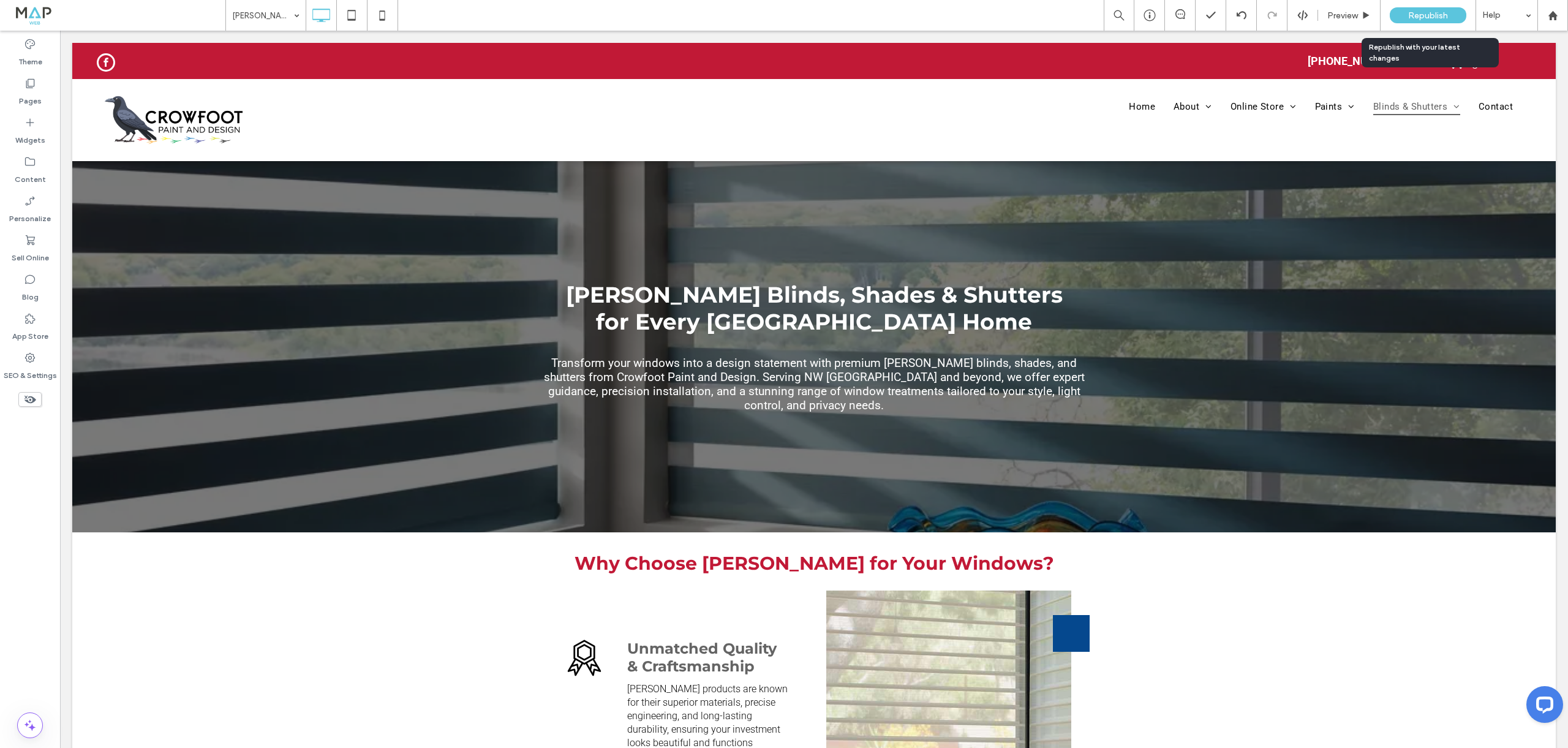
click at [1420, 10] on span "Republish" at bounding box center [1428, 15] width 40 height 10
